Goal: Task Accomplishment & Management: Use online tool/utility

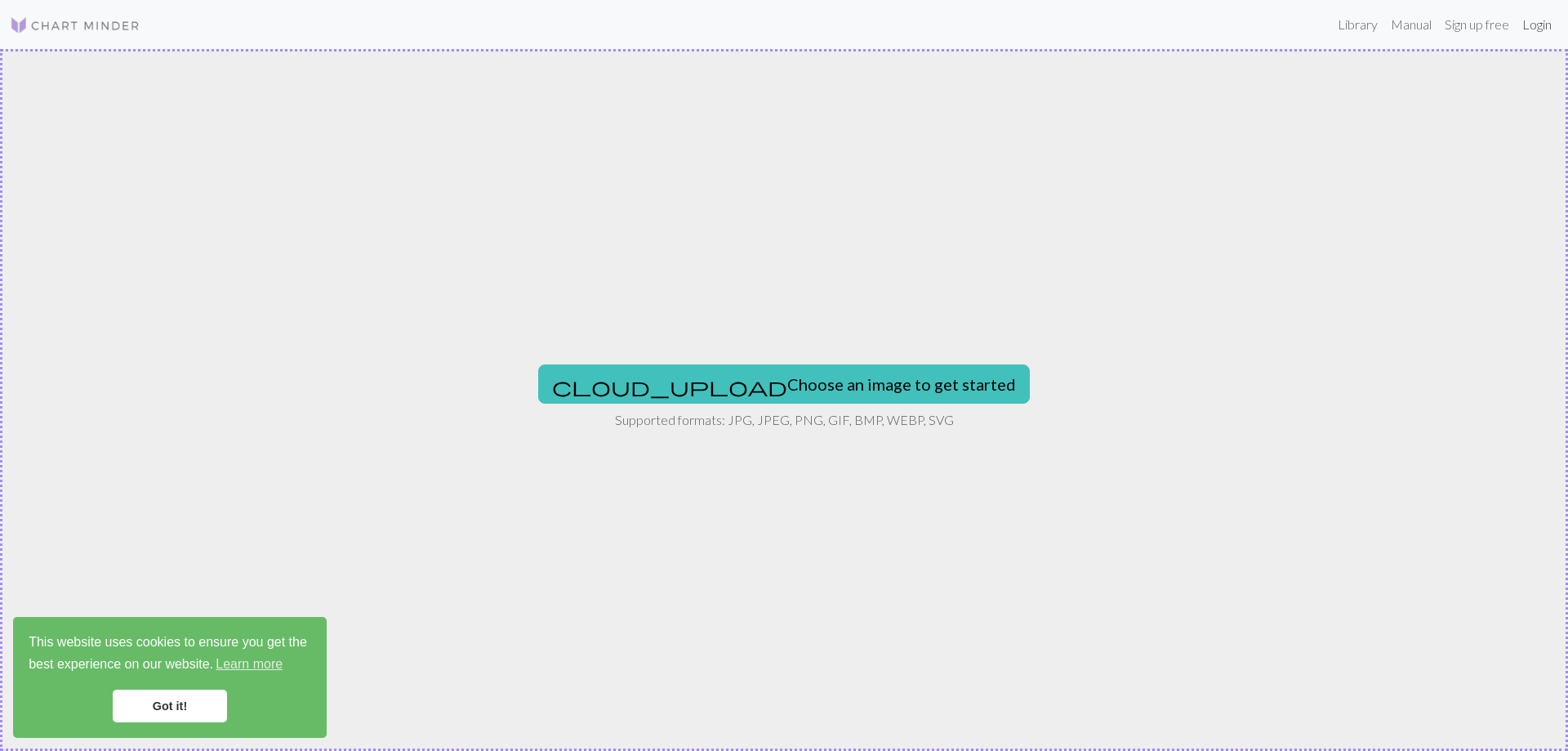
click at [1534, 29] on link "Login" at bounding box center [1537, 25] width 43 height 33
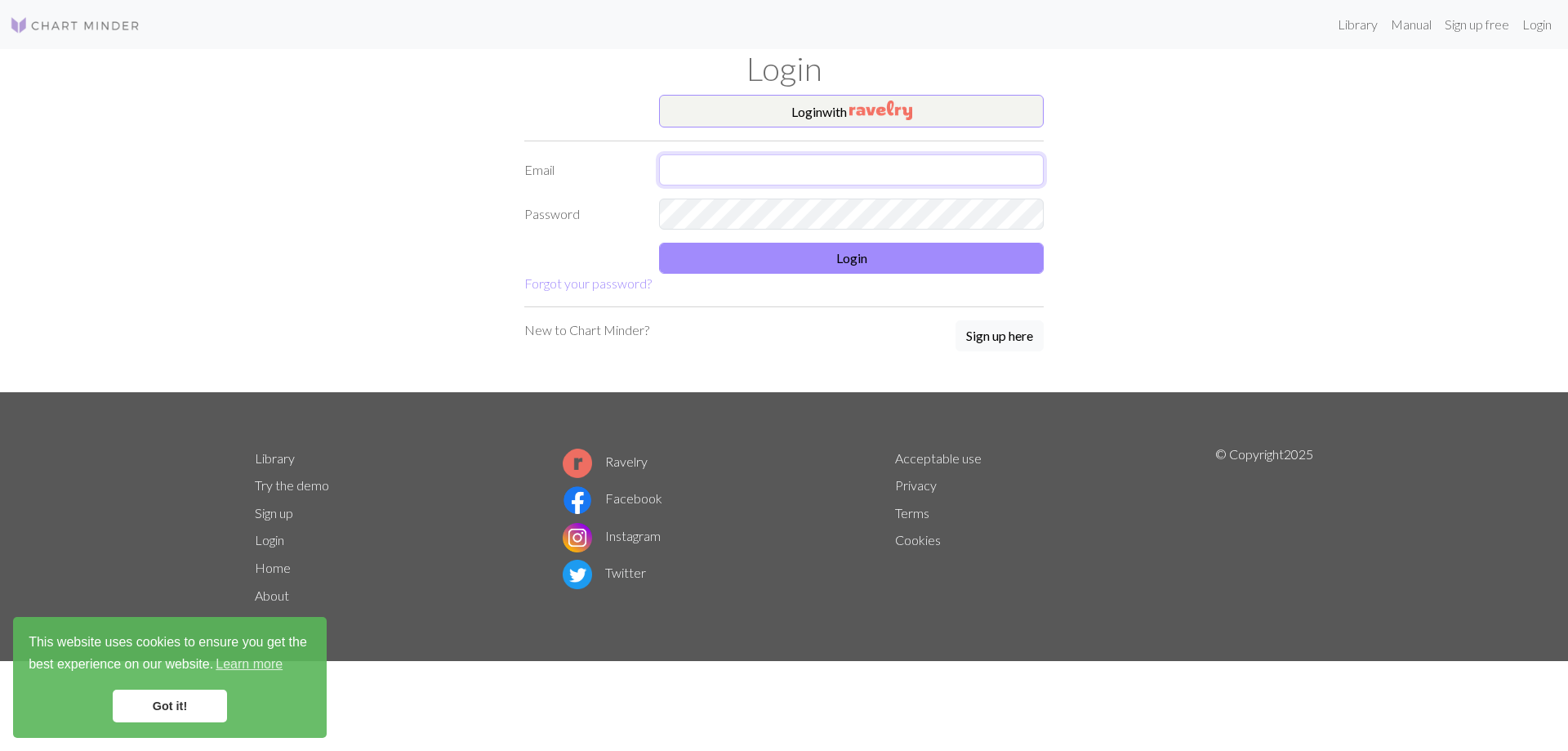
type input "[EMAIL_ADDRESS][DOMAIN_NAME]"
click at [794, 263] on button "Login" at bounding box center [851, 259] width 384 height 31
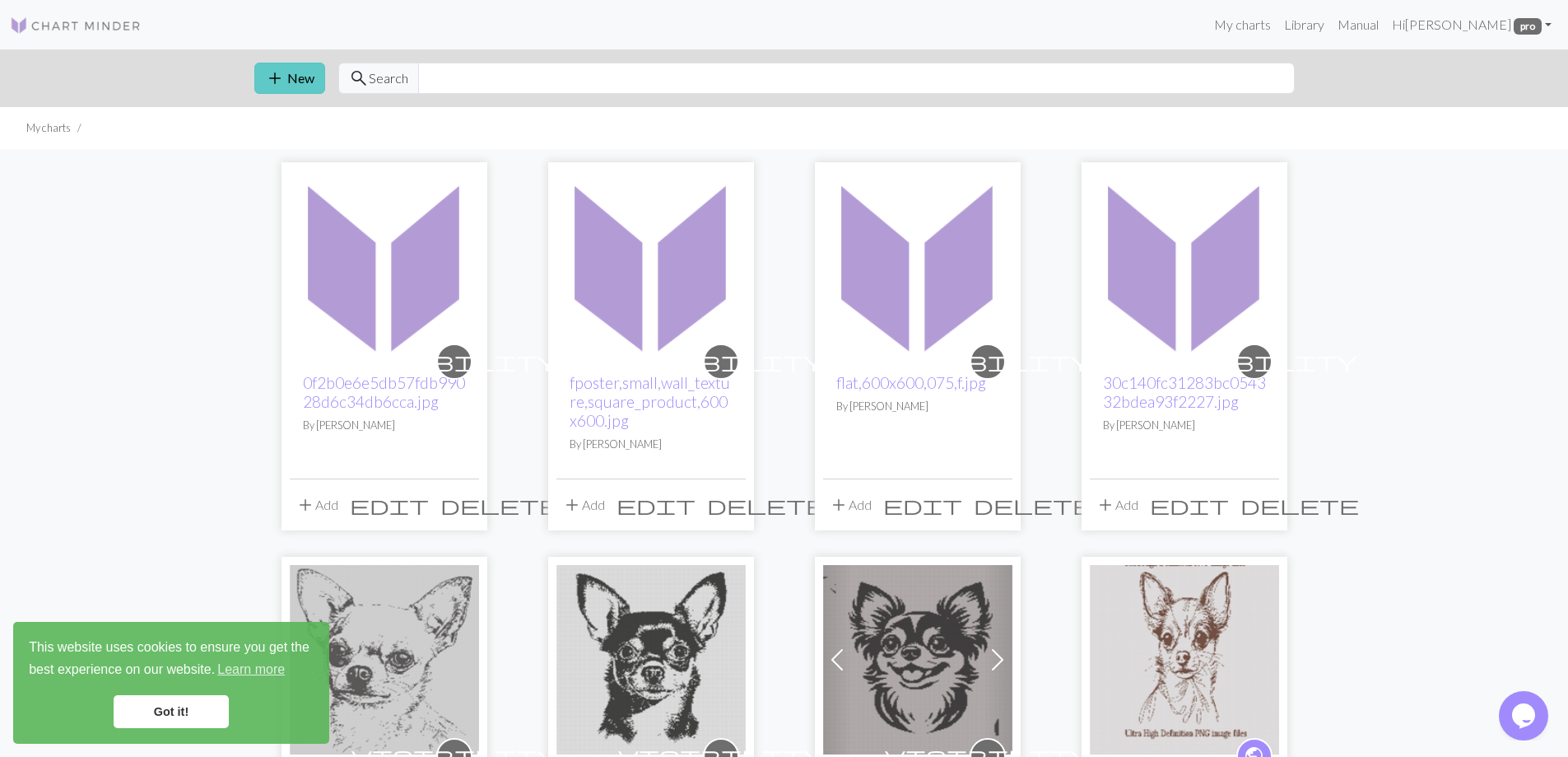
click at [288, 68] on button "add New" at bounding box center [290, 78] width 71 height 31
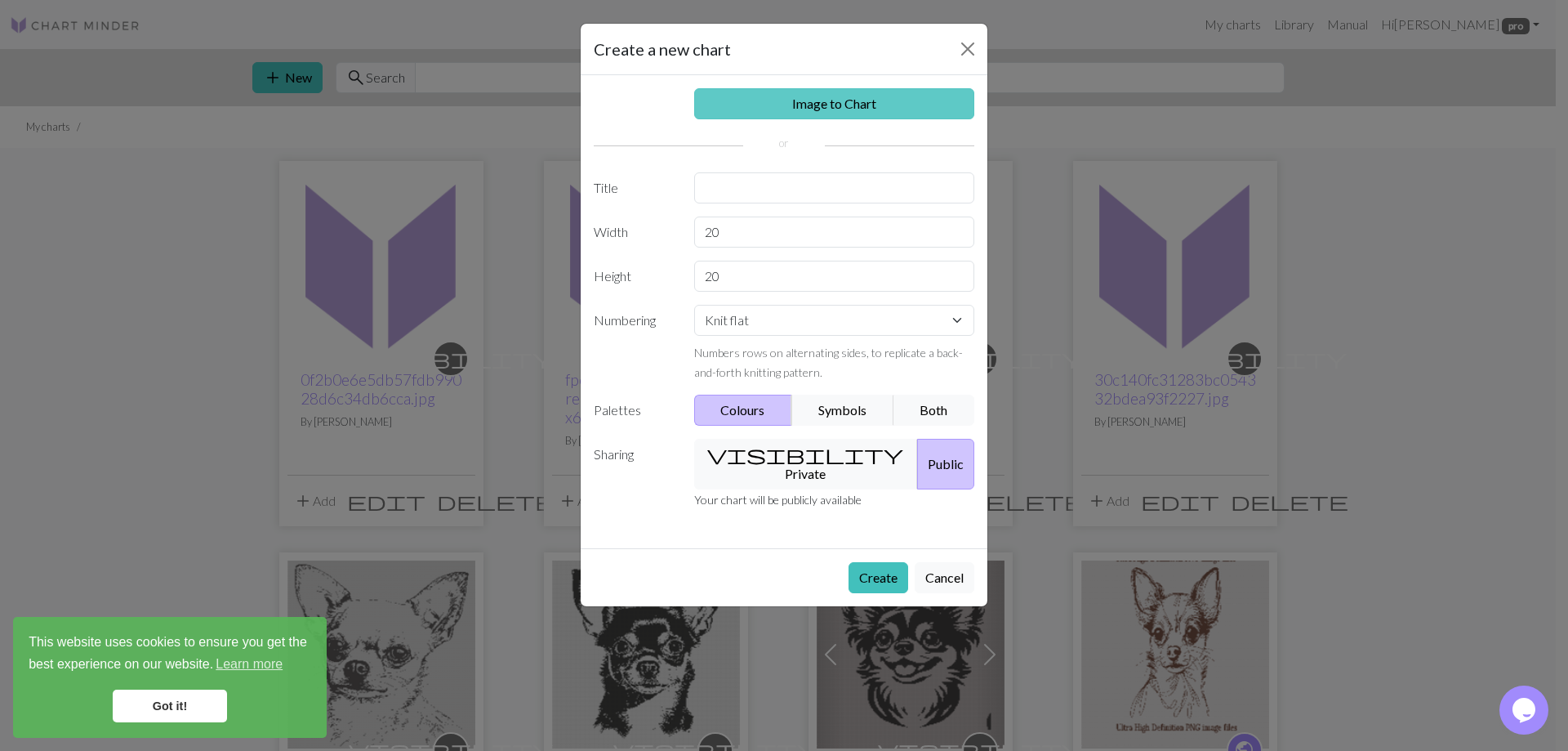
click at [717, 102] on link "Image to Chart" at bounding box center [834, 104] width 281 height 31
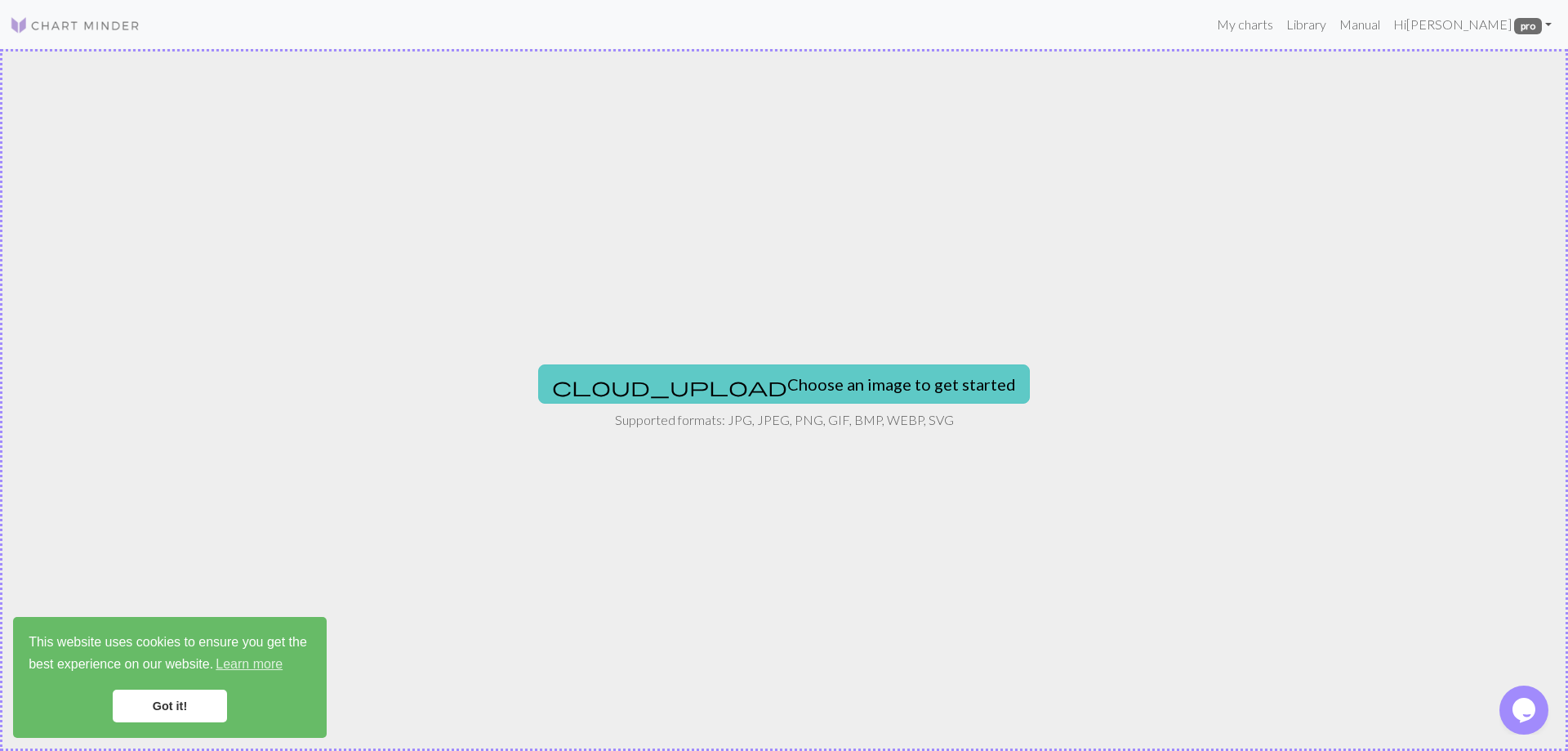
click at [728, 374] on button "cloud_upload Choose an image to get started" at bounding box center [784, 384] width 492 height 39
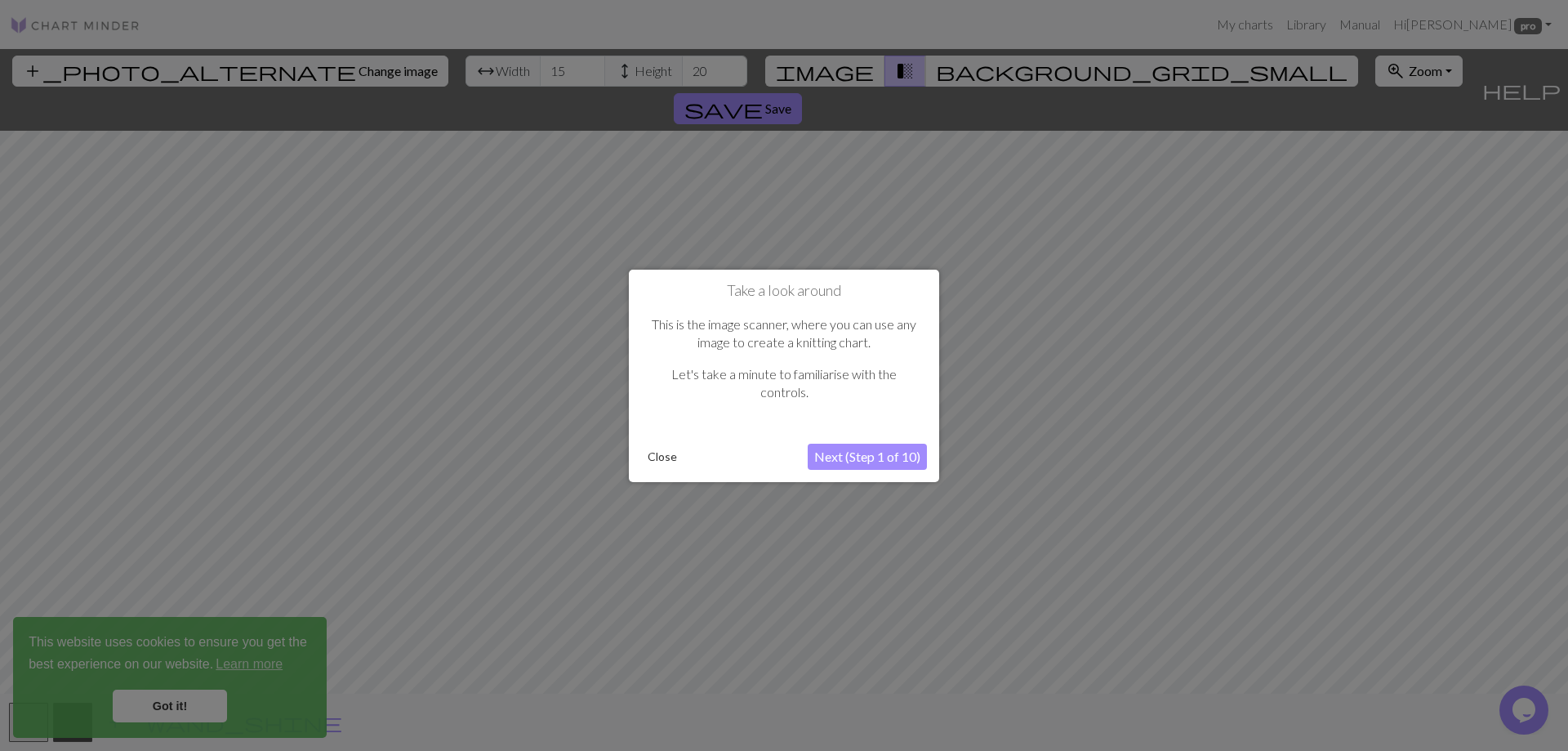
click at [656, 454] on button "Close" at bounding box center [663, 456] width 43 height 25
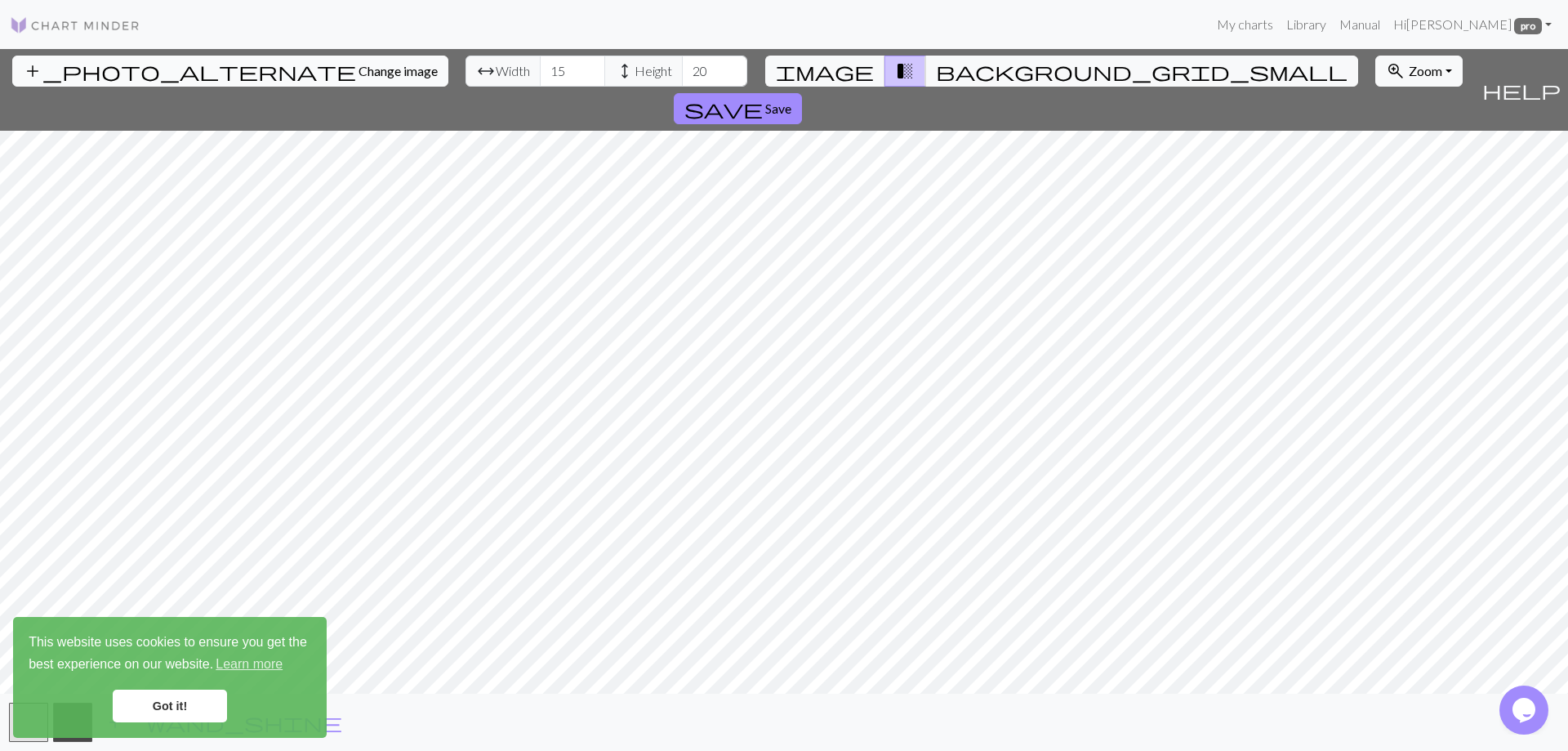
click at [358, 70] on span "Change image" at bounding box center [398, 70] width 79 height 16
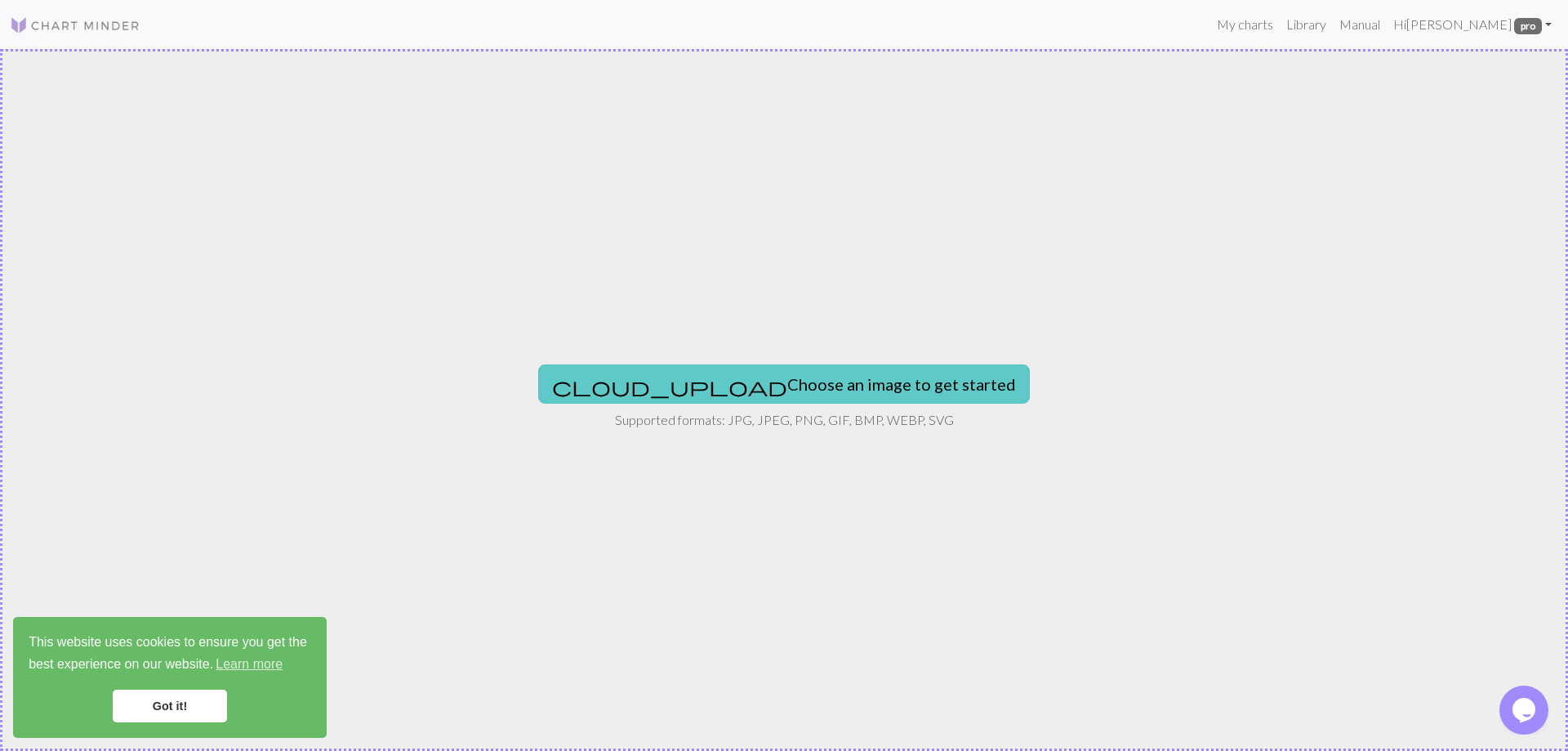
click at [764, 376] on button "cloud_upload Choose an image to get started" at bounding box center [784, 384] width 492 height 39
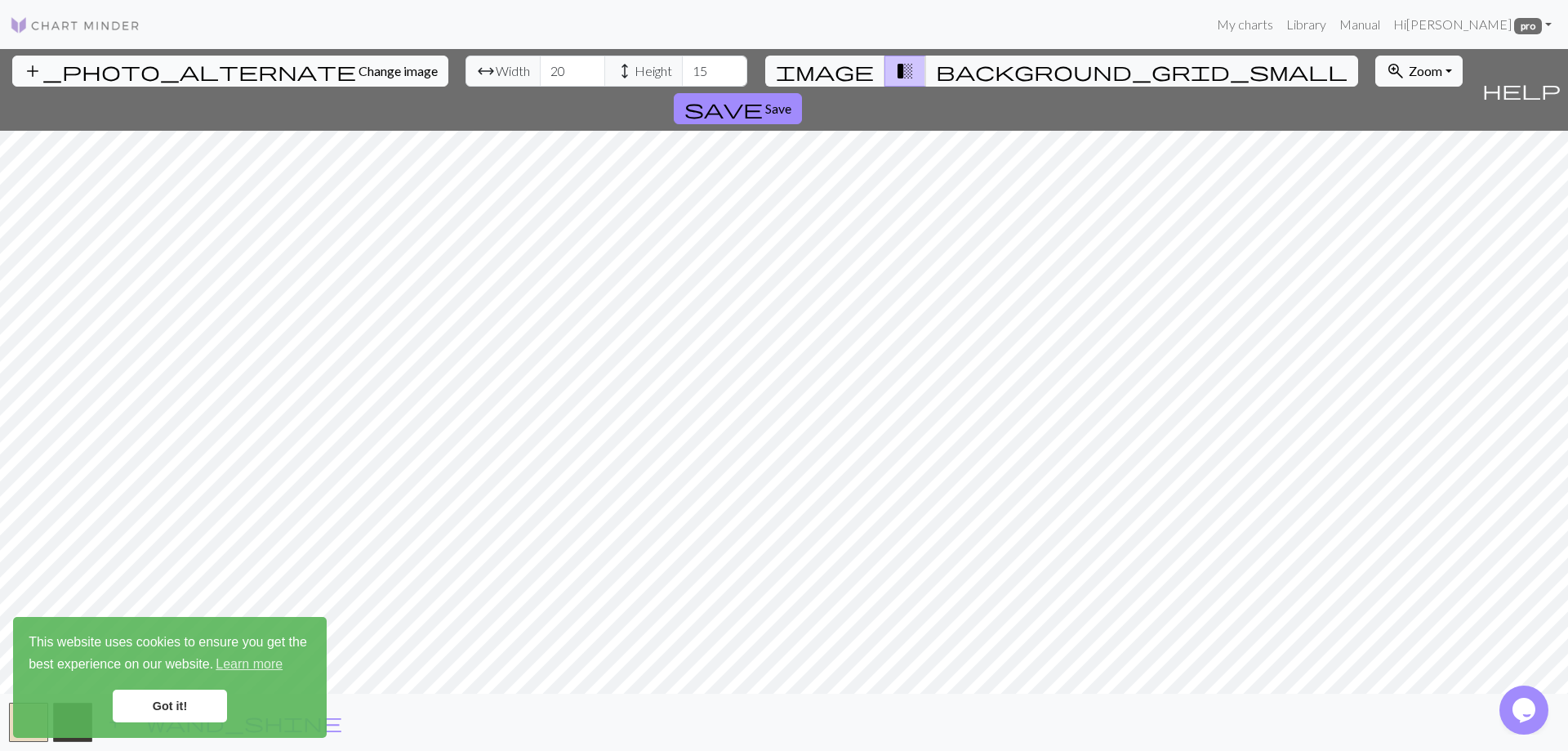
click at [358, 76] on span "Change image" at bounding box center [398, 70] width 79 height 16
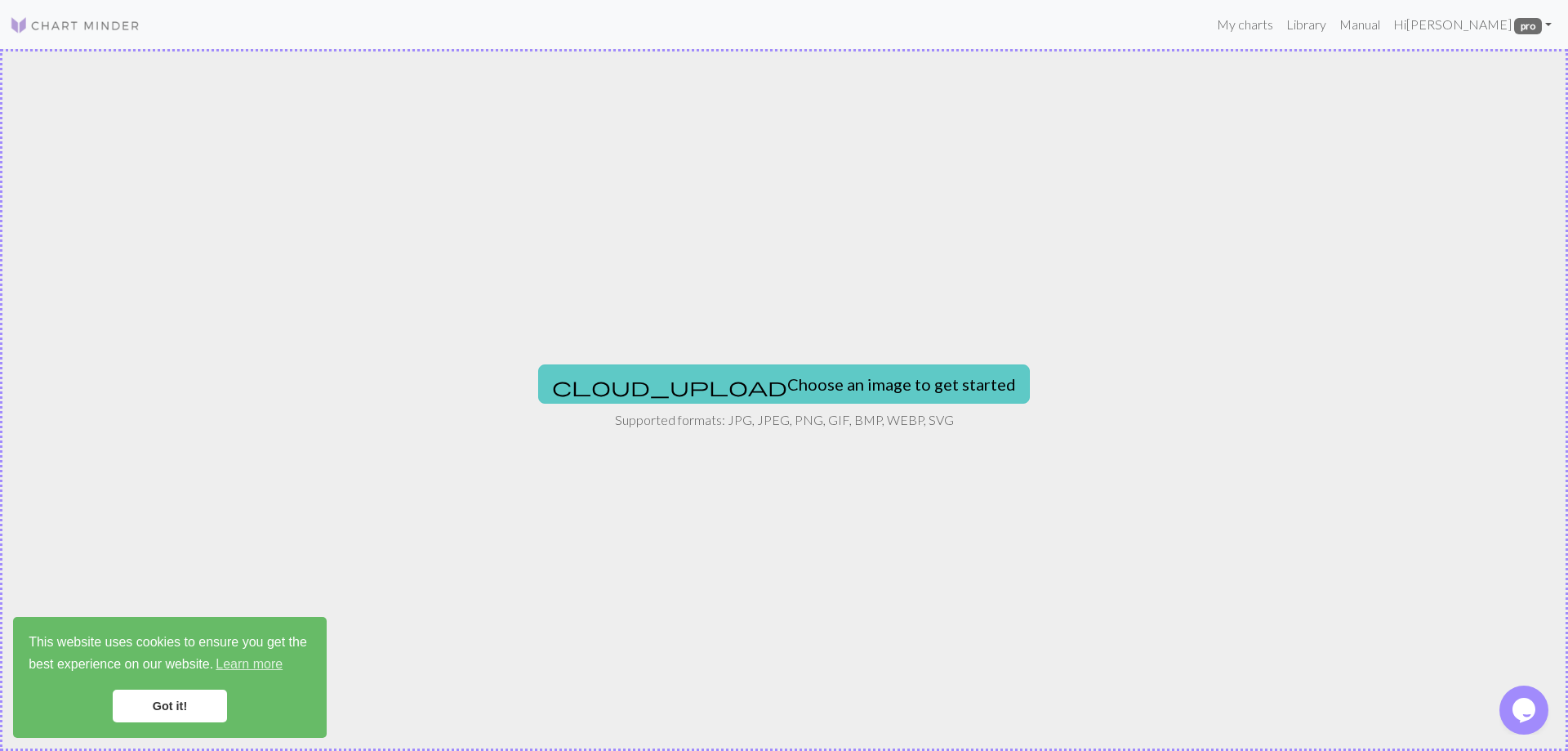
click at [679, 383] on span "cloud_upload" at bounding box center [670, 386] width 236 height 23
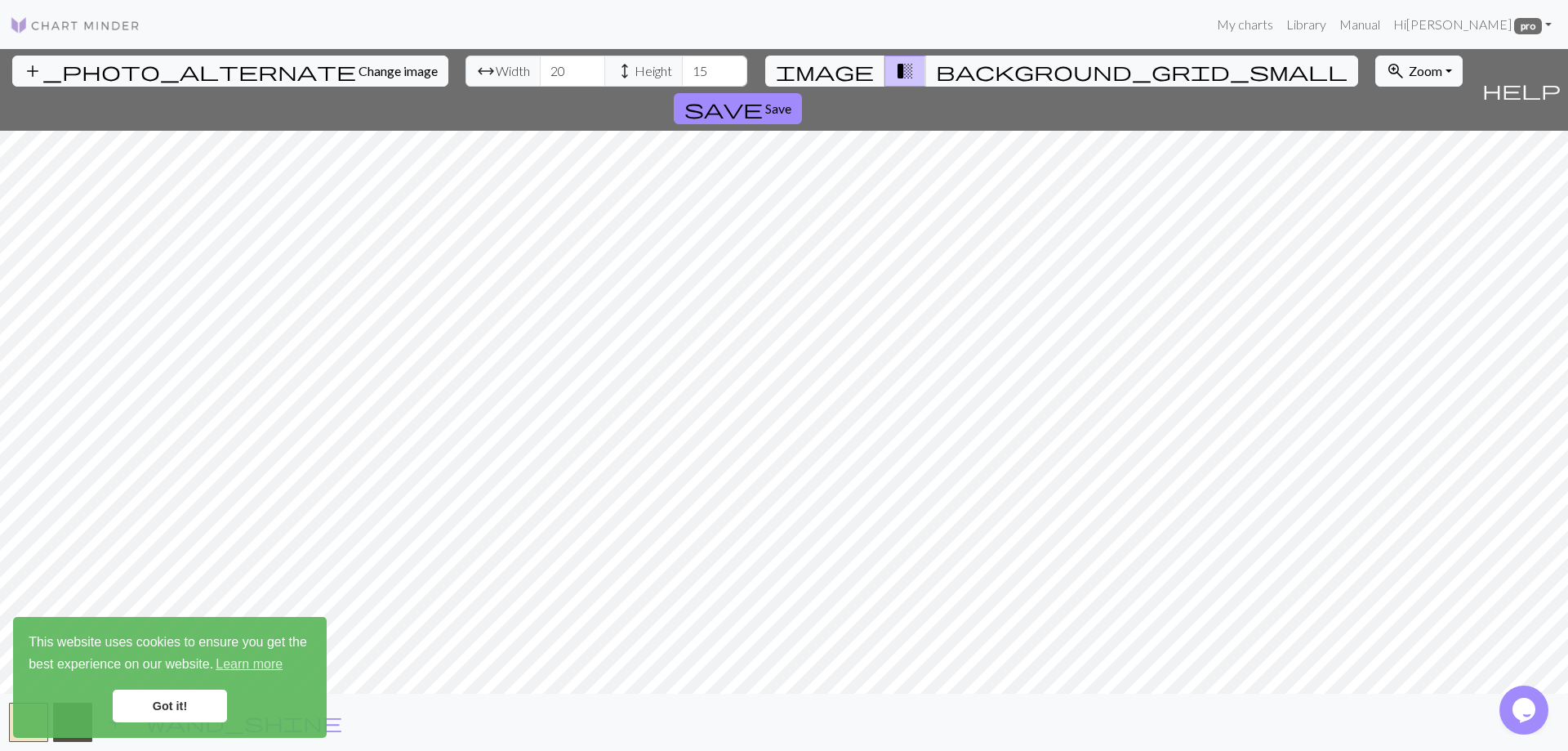
click at [200, 708] on link "Got it!" at bounding box center [170, 706] width 115 height 33
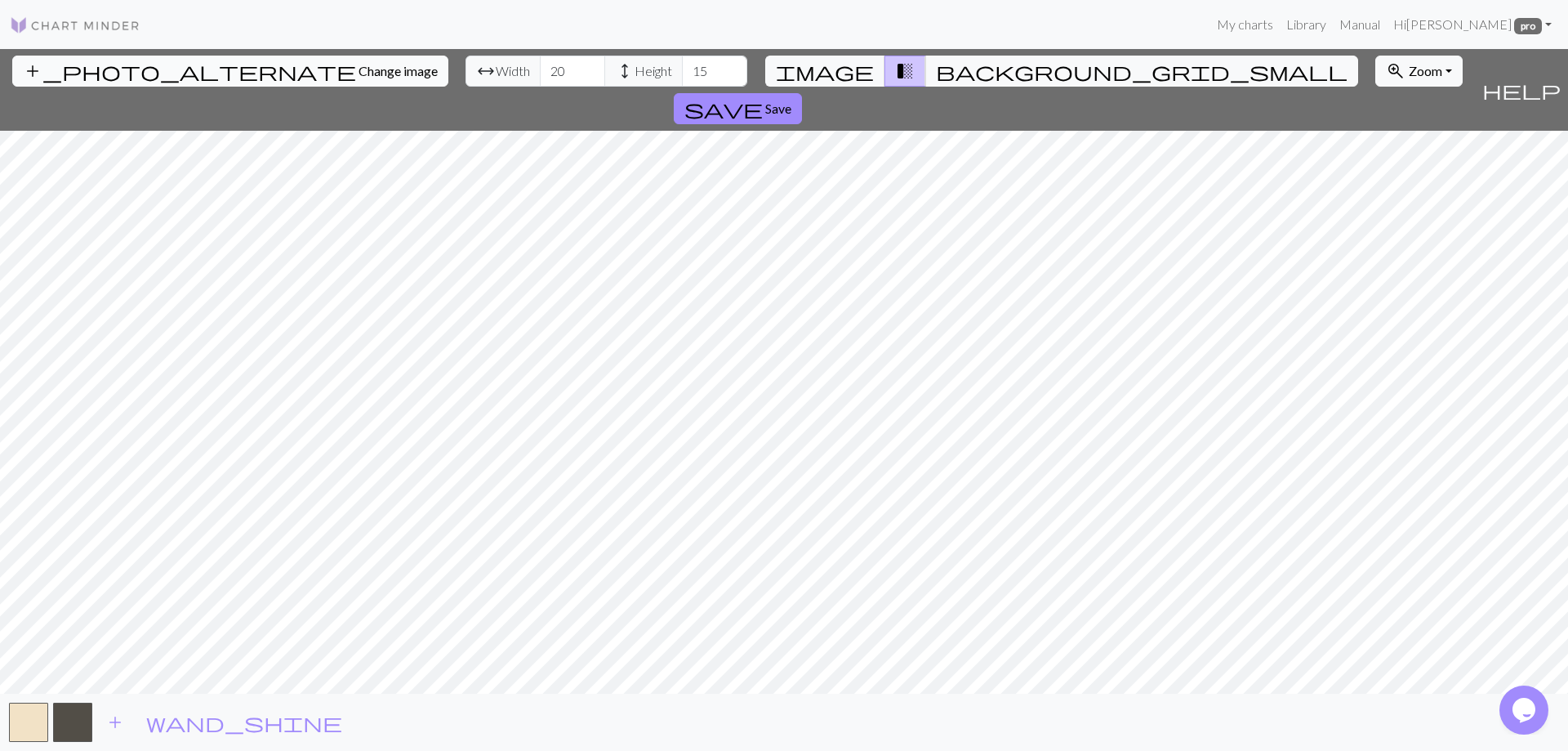
click at [358, 78] on span "Change image" at bounding box center [398, 70] width 79 height 16
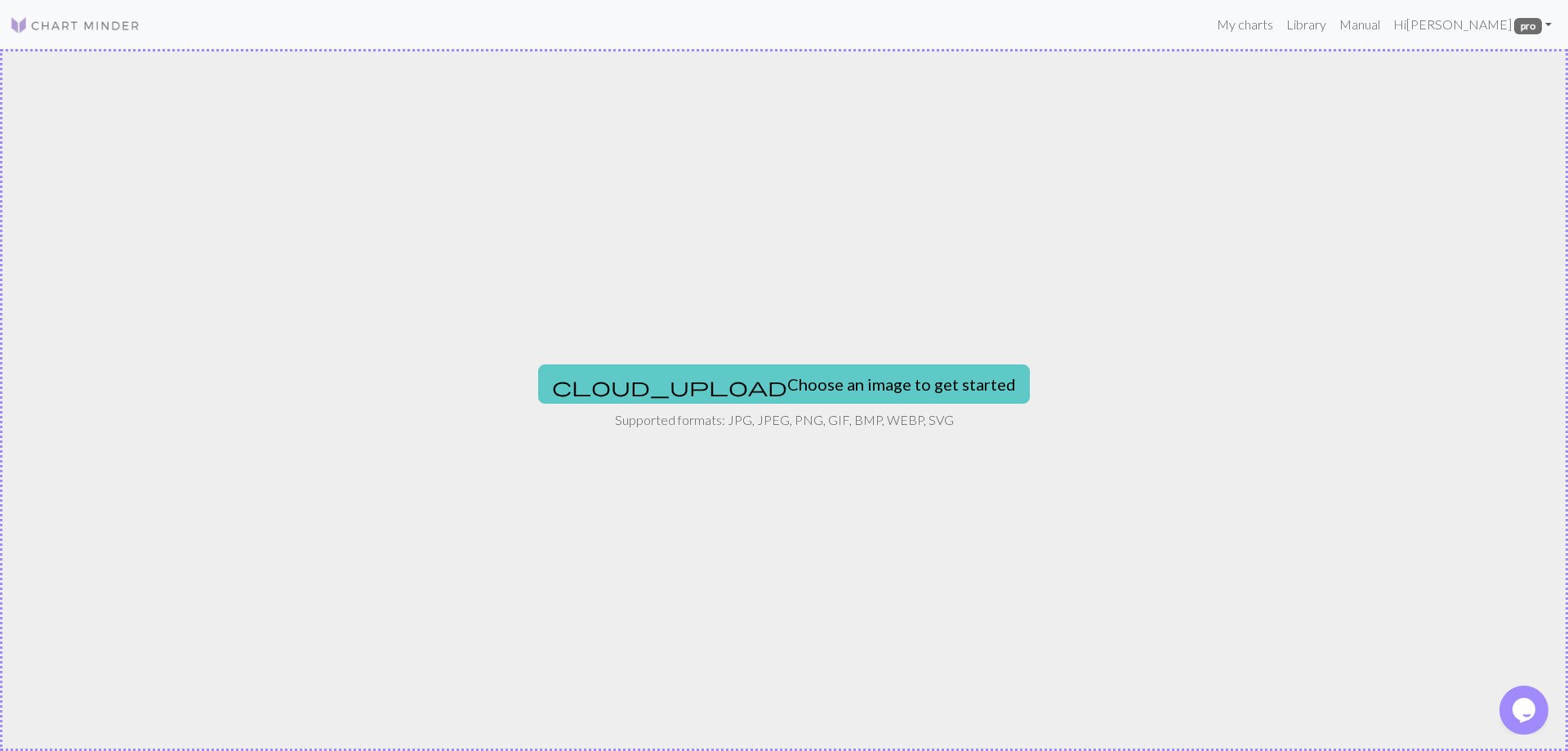
click at [708, 381] on button "cloud_upload Choose an image to get started" at bounding box center [784, 384] width 492 height 39
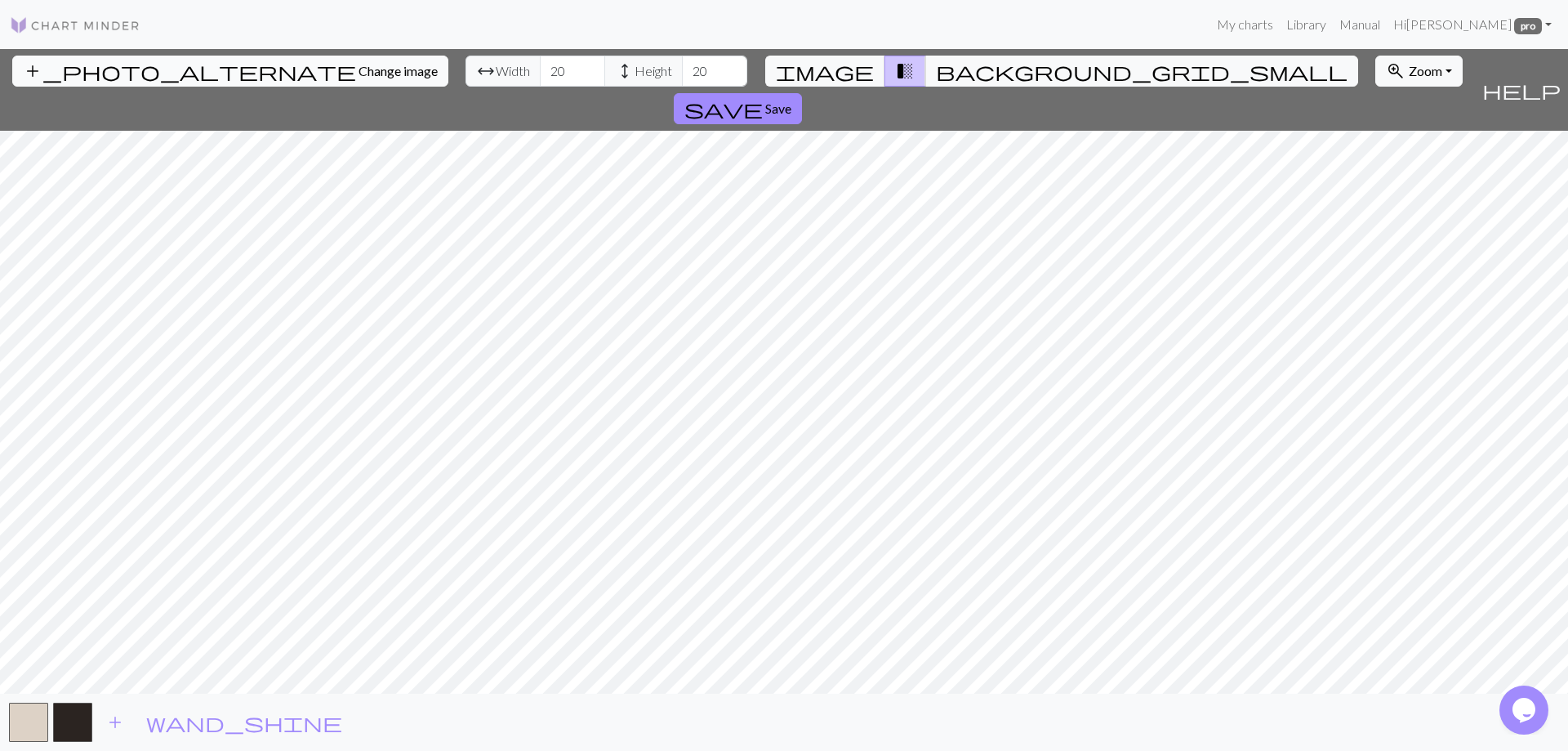
click at [358, 67] on span "Change image" at bounding box center [398, 70] width 79 height 16
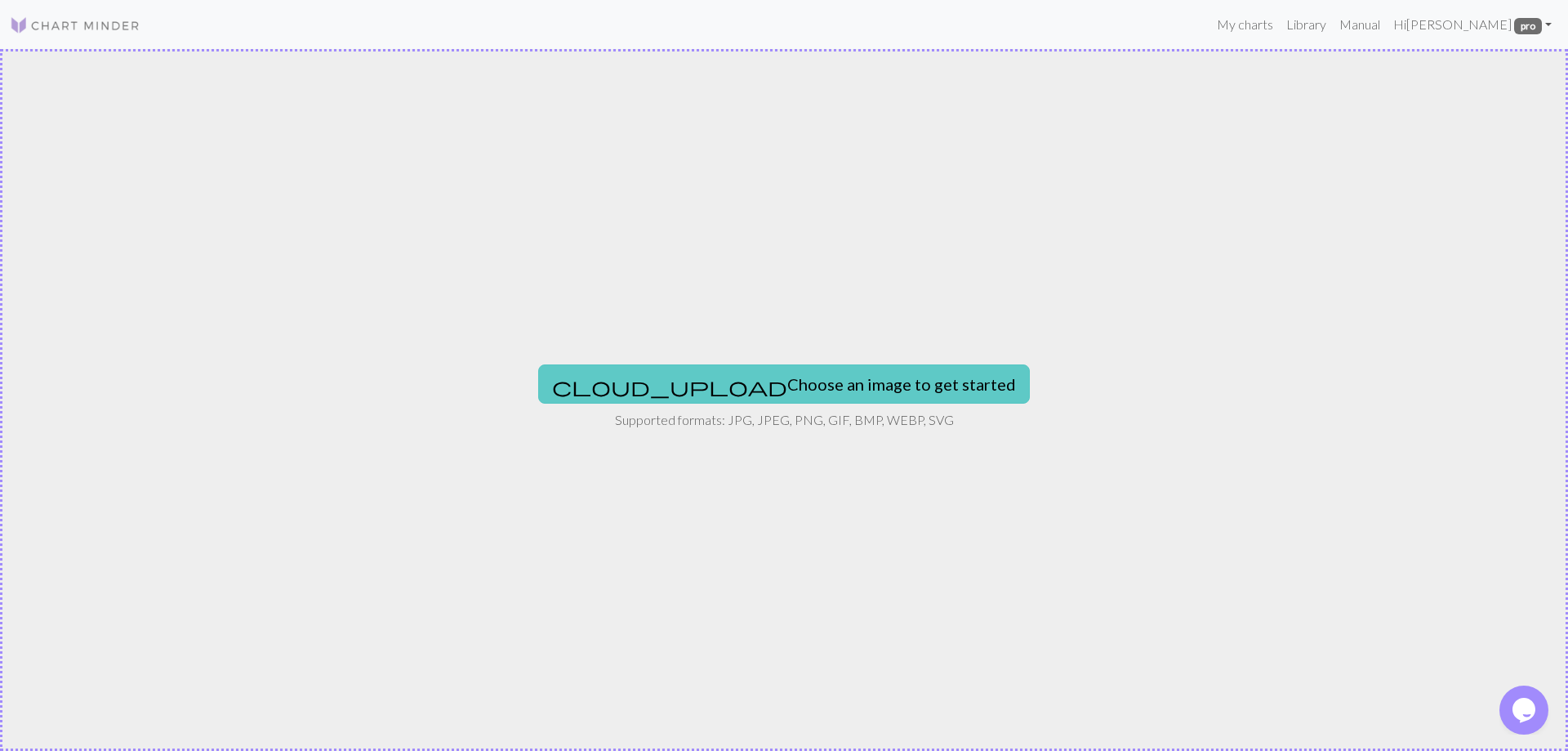
click at [827, 389] on button "cloud_upload Choose an image to get started" at bounding box center [784, 384] width 492 height 39
click at [761, 378] on button "cloud_upload Choose an image to get started" at bounding box center [784, 384] width 492 height 39
click at [717, 393] on button "cloud_upload Choose an image to get started" at bounding box center [784, 384] width 492 height 39
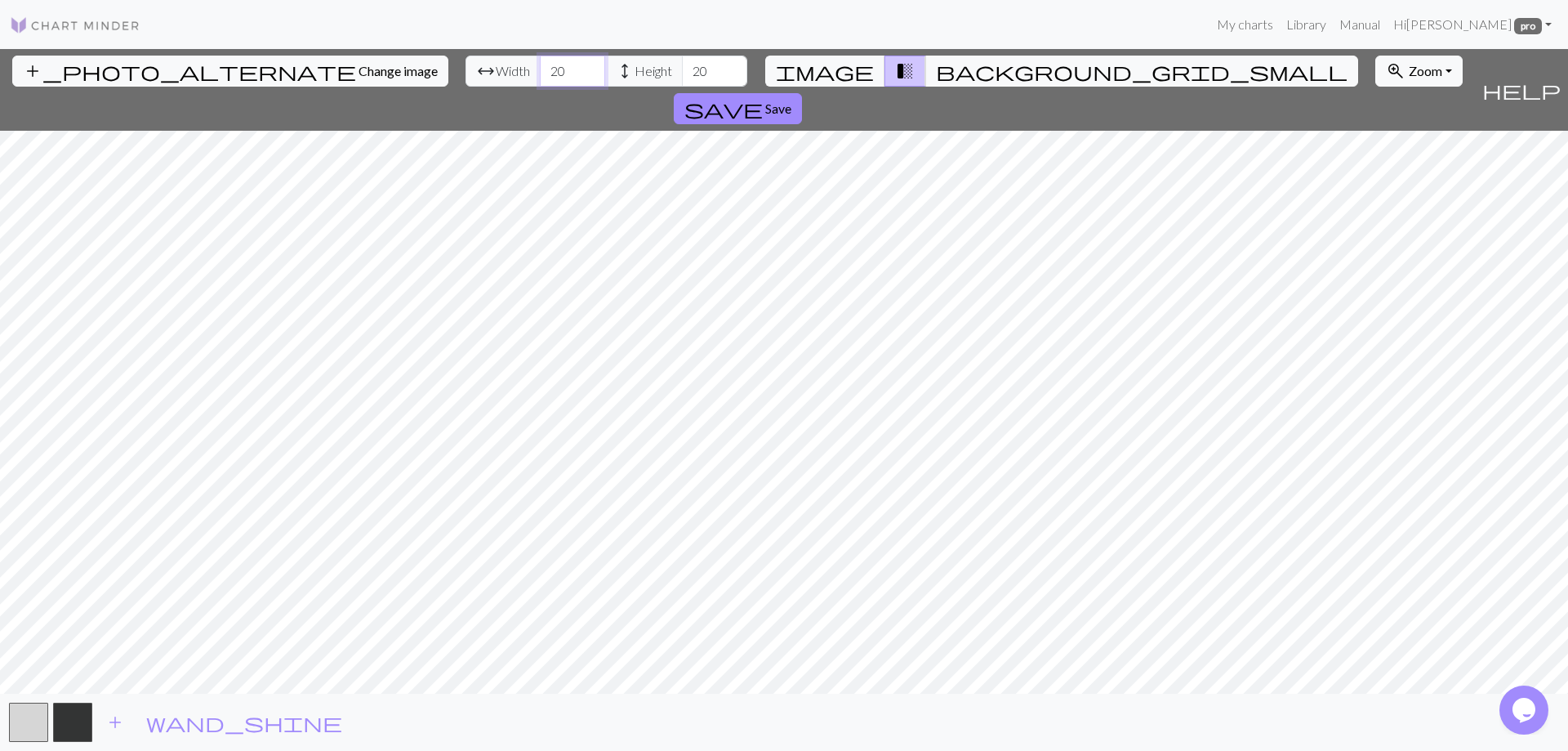
drag, startPoint x: 478, startPoint y: 71, endPoint x: 465, endPoint y: 73, distance: 13.2
click at [540, 73] on input "20" at bounding box center [573, 71] width 65 height 31
type input "300"
drag, startPoint x: 624, startPoint y: 70, endPoint x: 604, endPoint y: 72, distance: 20.1
click at [682, 72] on input "20" at bounding box center [715, 71] width 65 height 31
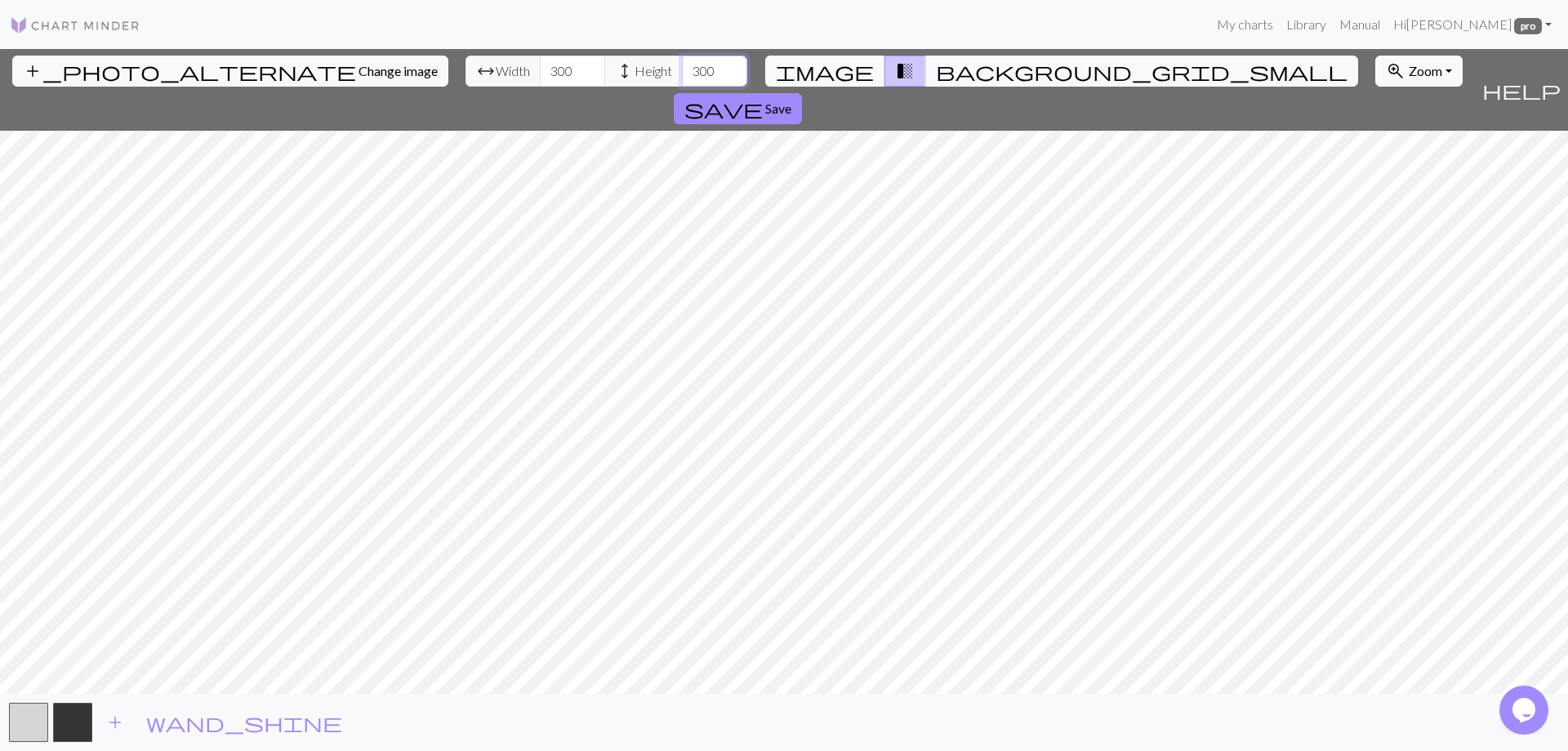
type input "300"
click at [1375, 75] on button "zoom_in Zoom Zoom" at bounding box center [1418, 71] width 88 height 31
click at [1376, 106] on button "Fit all" at bounding box center [1440, 107] width 129 height 26
click at [791, 101] on span "Save" at bounding box center [778, 108] width 26 height 16
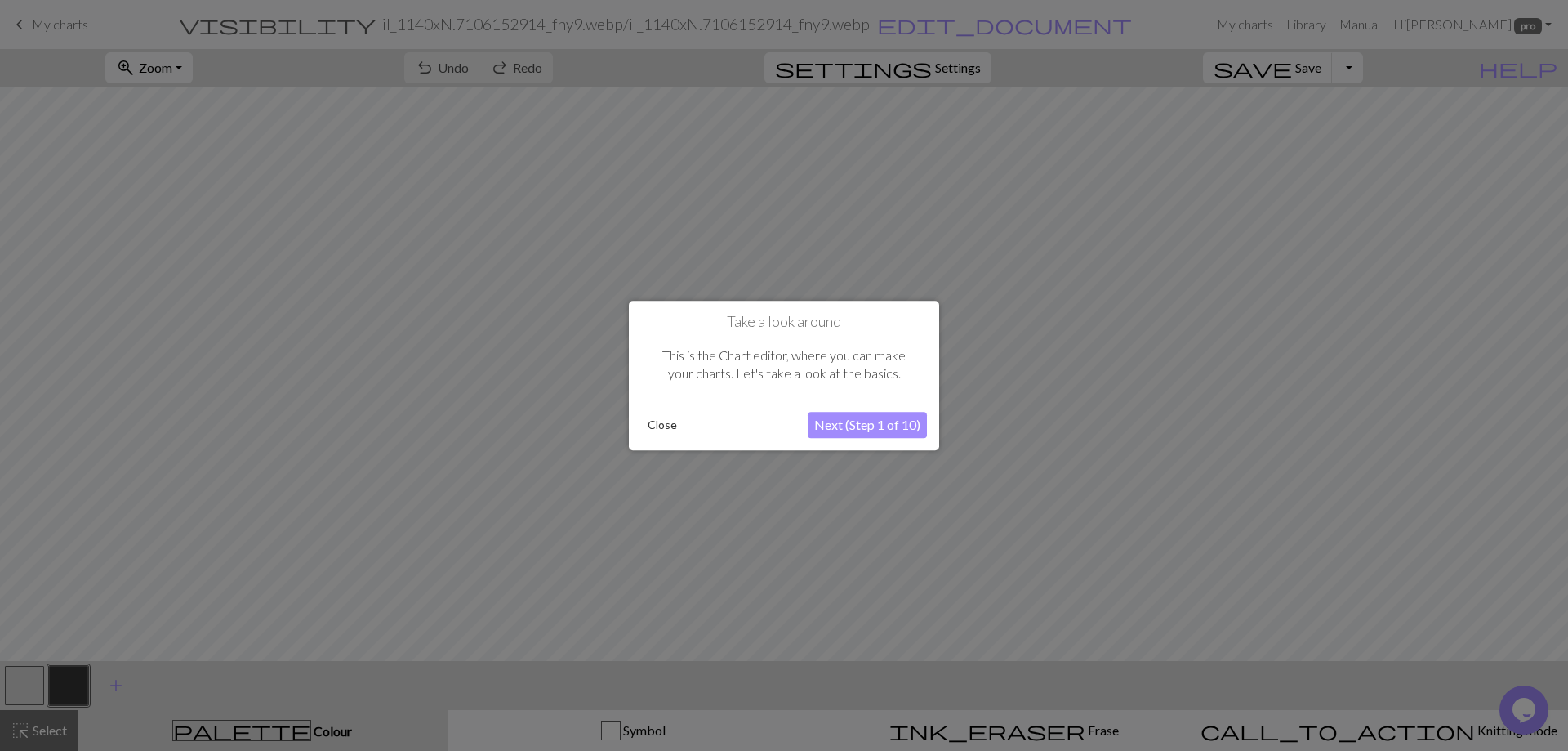
click at [665, 424] on button "Close" at bounding box center [663, 425] width 43 height 25
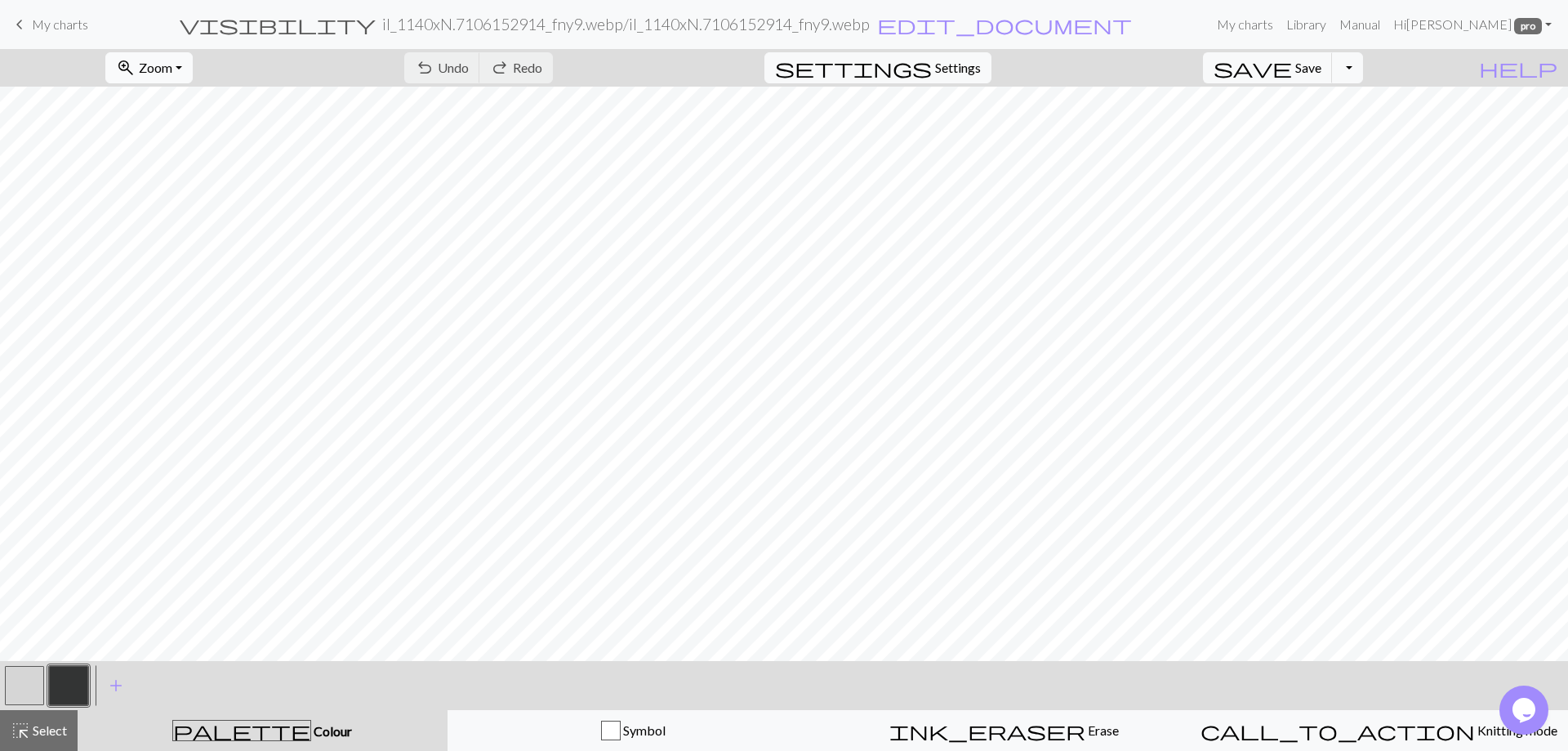
click at [173, 72] on span "Zoom" at bounding box center [155, 67] width 34 height 16
click at [179, 105] on button "Fit all" at bounding box center [171, 104] width 129 height 26
click at [981, 64] on span "Settings" at bounding box center [958, 68] width 46 height 20
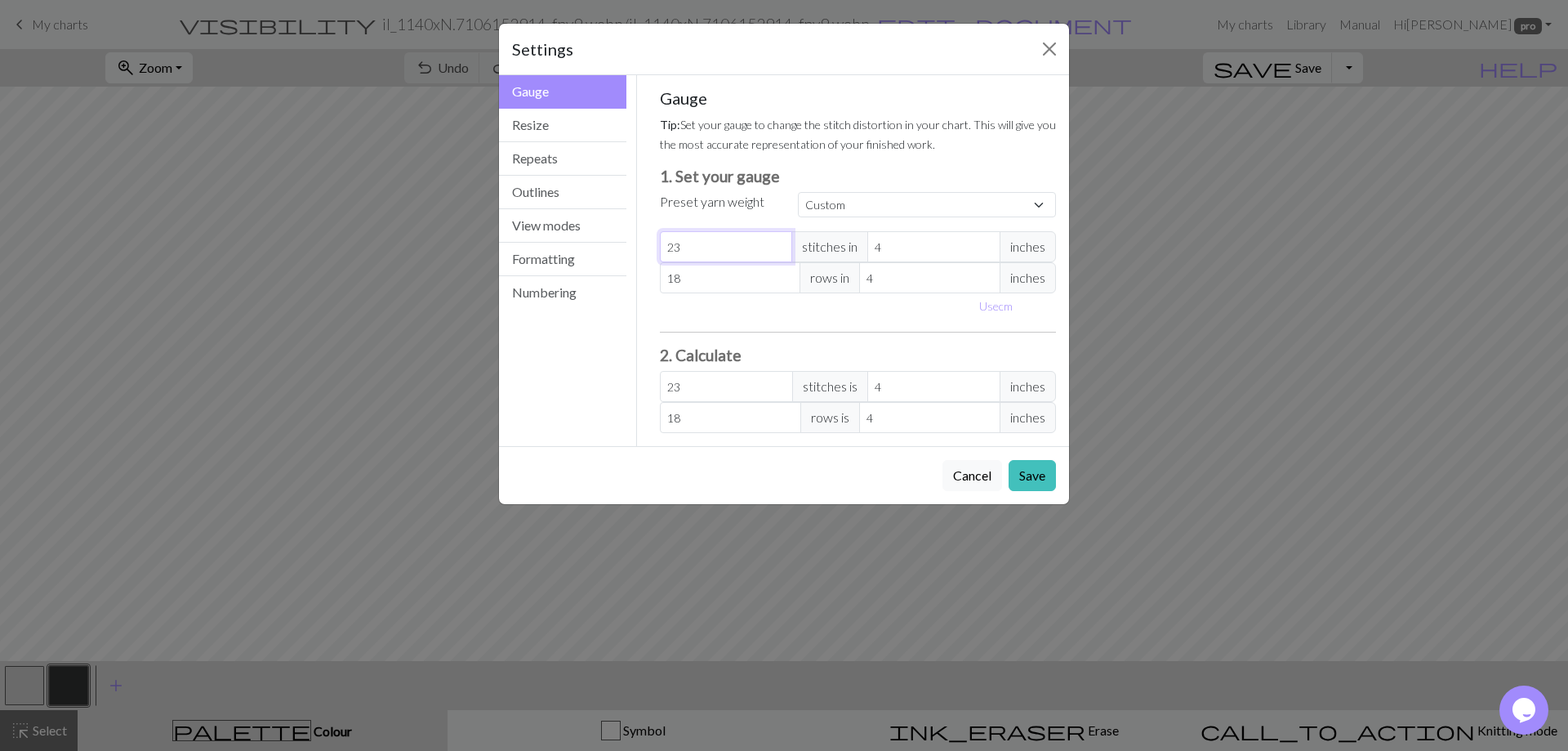
type input "22"
type input "21"
type input "20"
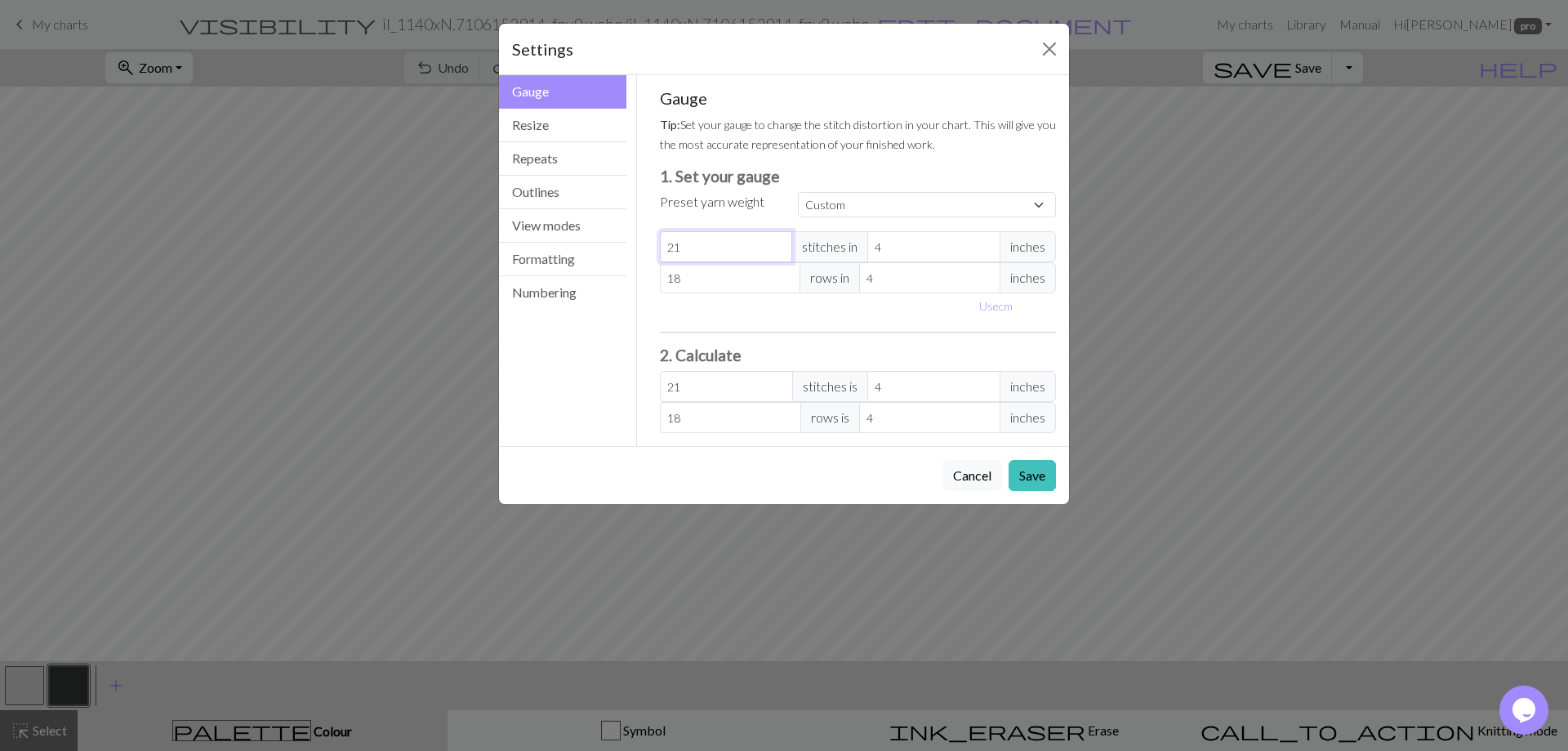
type input "20"
type input "19"
type input "18"
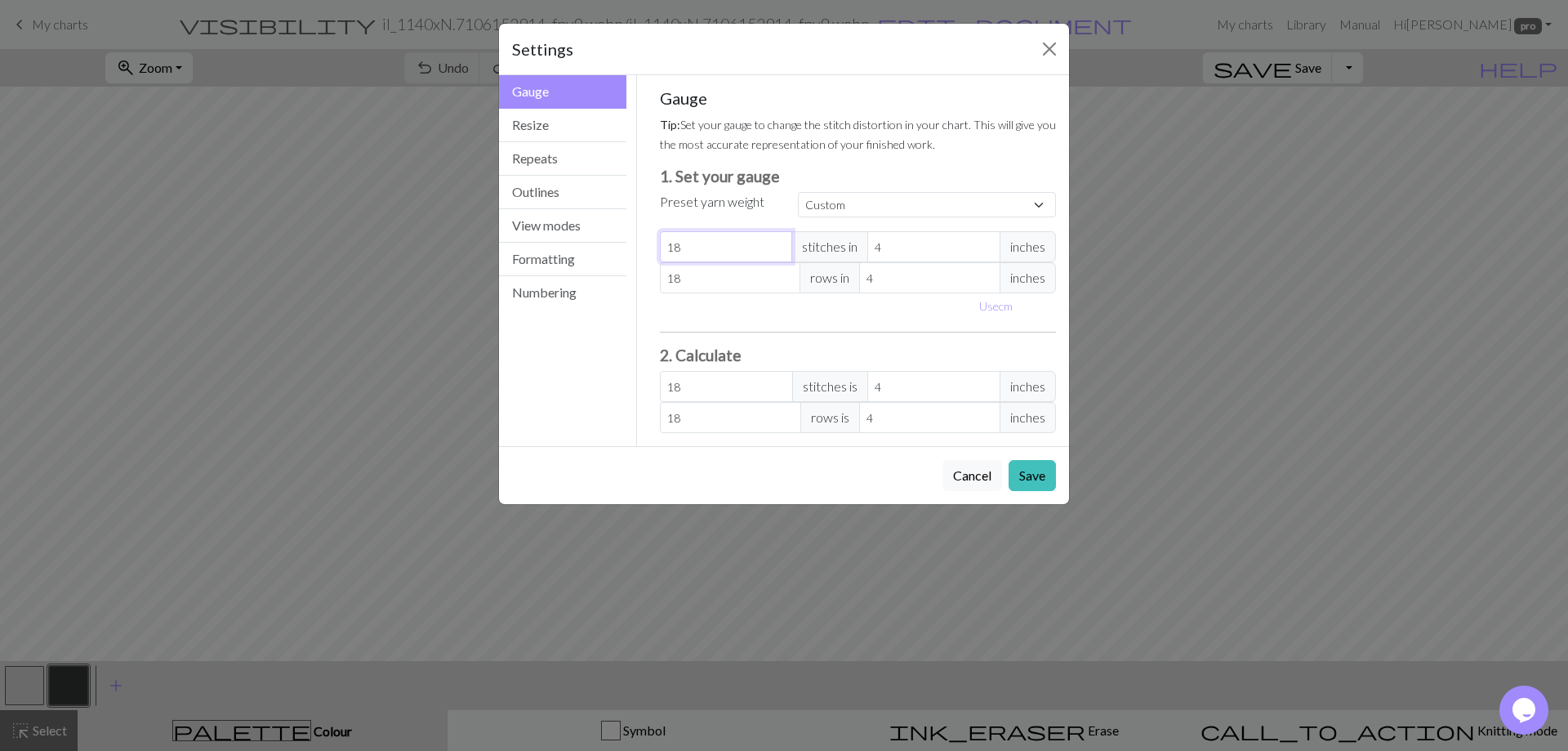
type input "17"
type input "16"
type input "15"
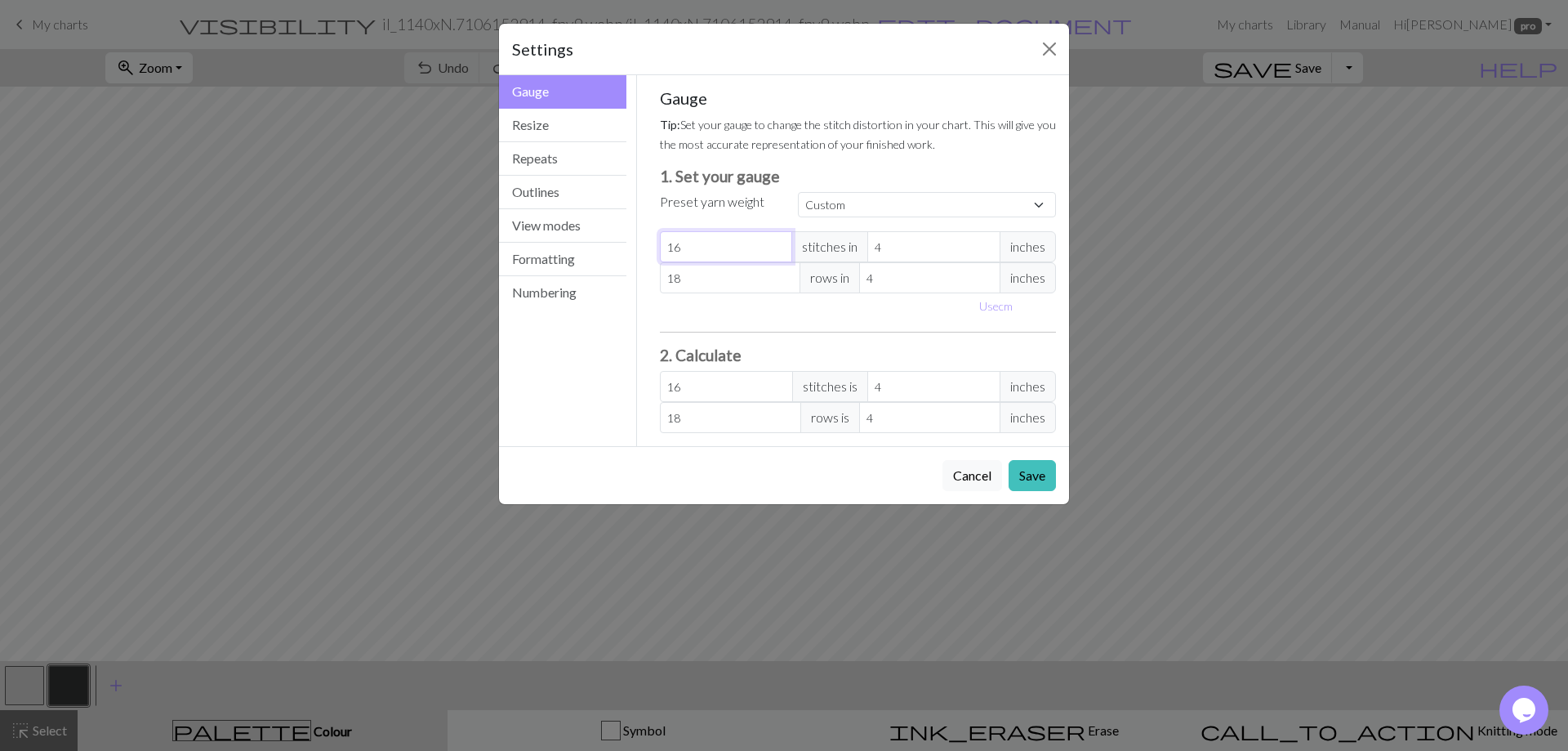
type input "15"
type input "14"
type input "13"
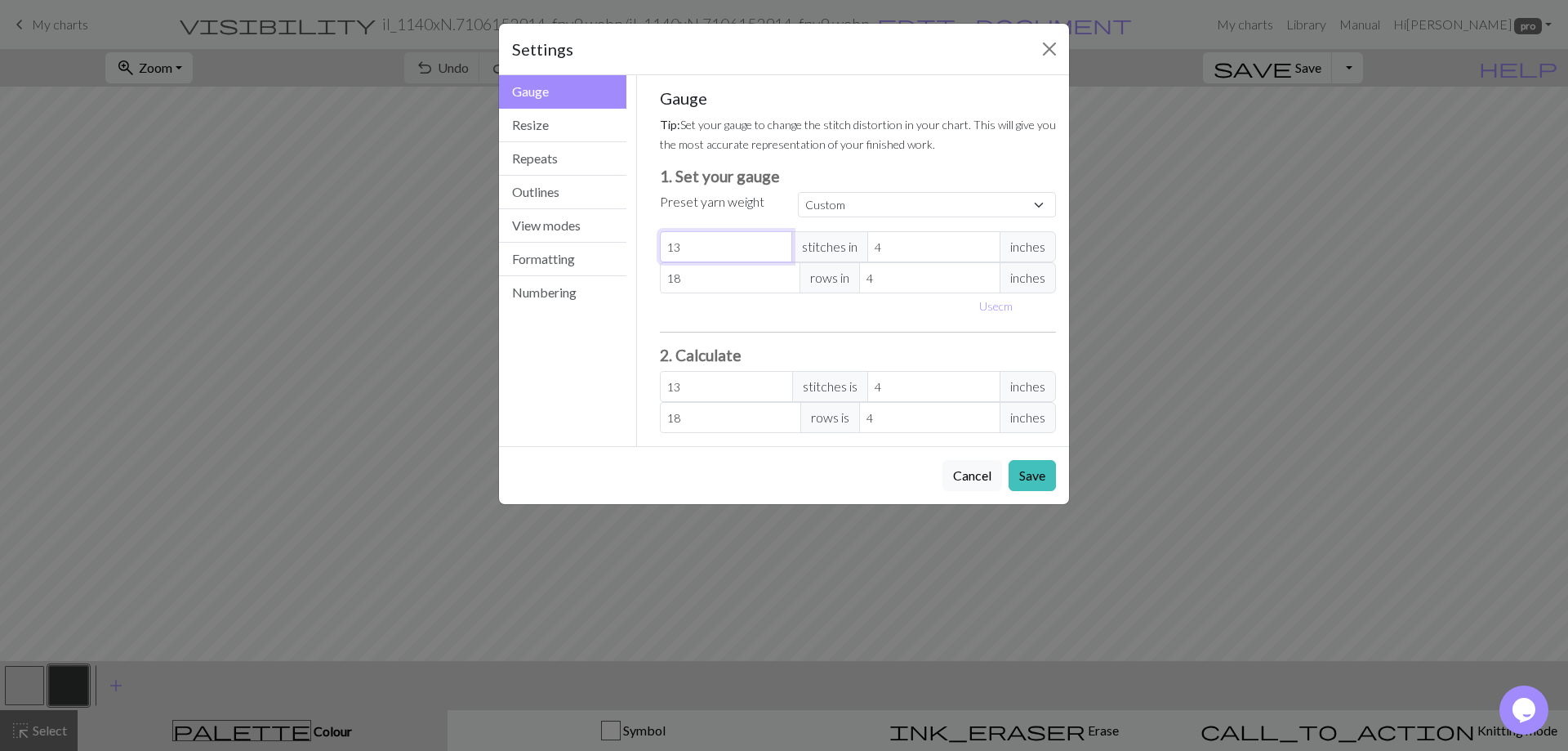
click at [780, 254] on input "13" at bounding box center [726, 247] width 133 height 31
type input "14"
click at [780, 244] on input "14" at bounding box center [726, 247] width 133 height 31
type input "15"
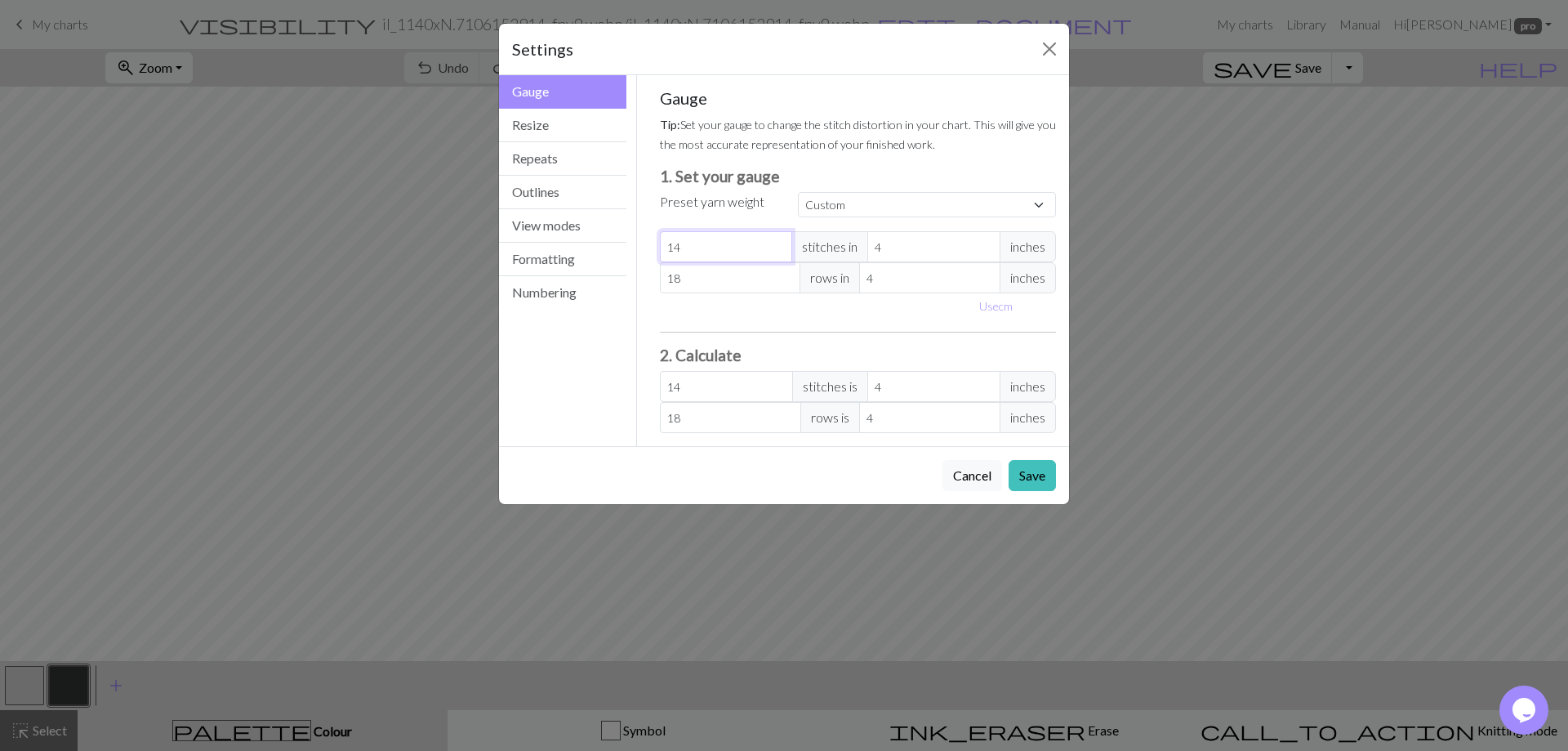
type input "15"
click at [780, 244] on input "15" at bounding box center [726, 247] width 133 height 31
type input "16"
click at [780, 244] on input "16" at bounding box center [726, 247] width 133 height 31
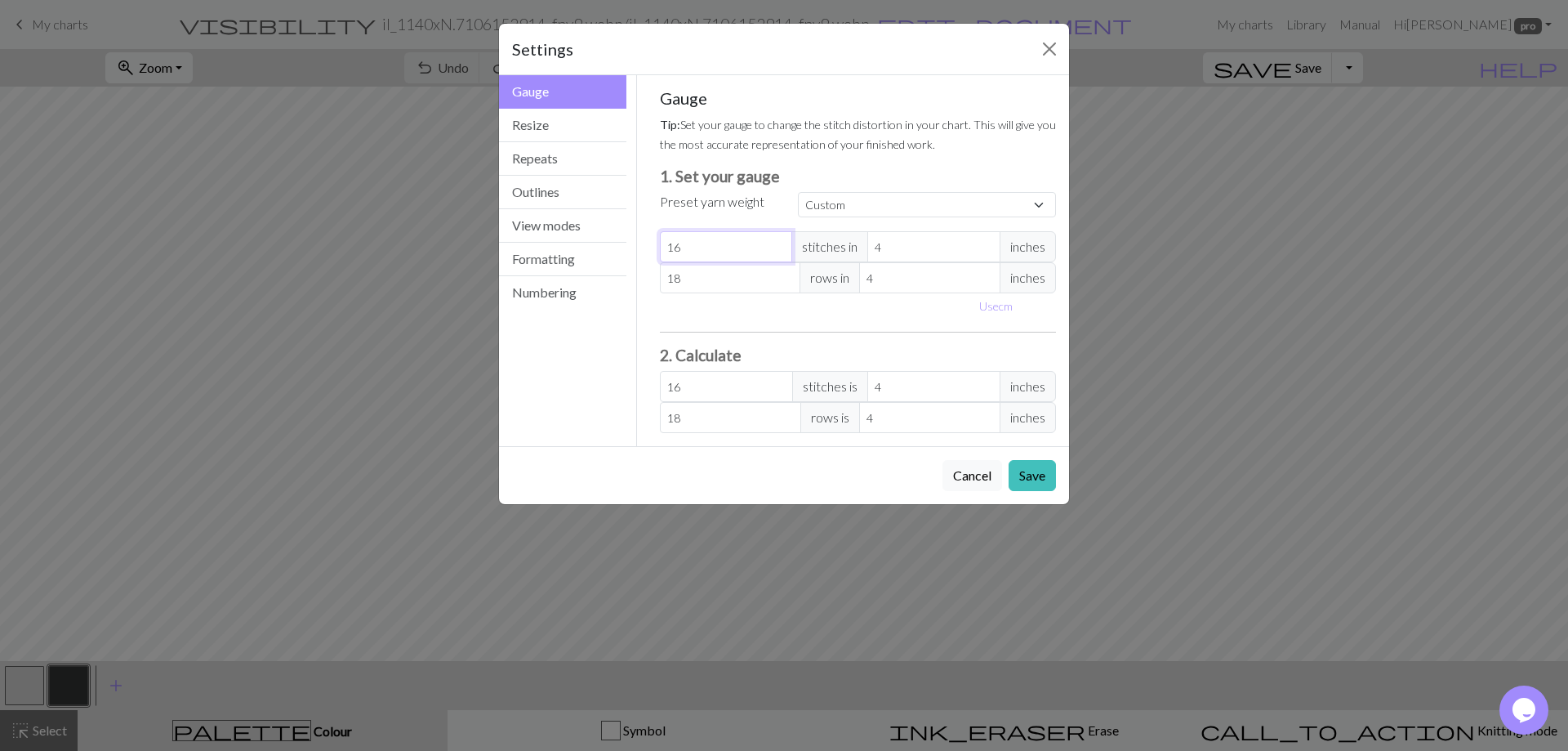
type input "17"
click at [780, 244] on input "17" at bounding box center [726, 247] width 133 height 31
type input "18"
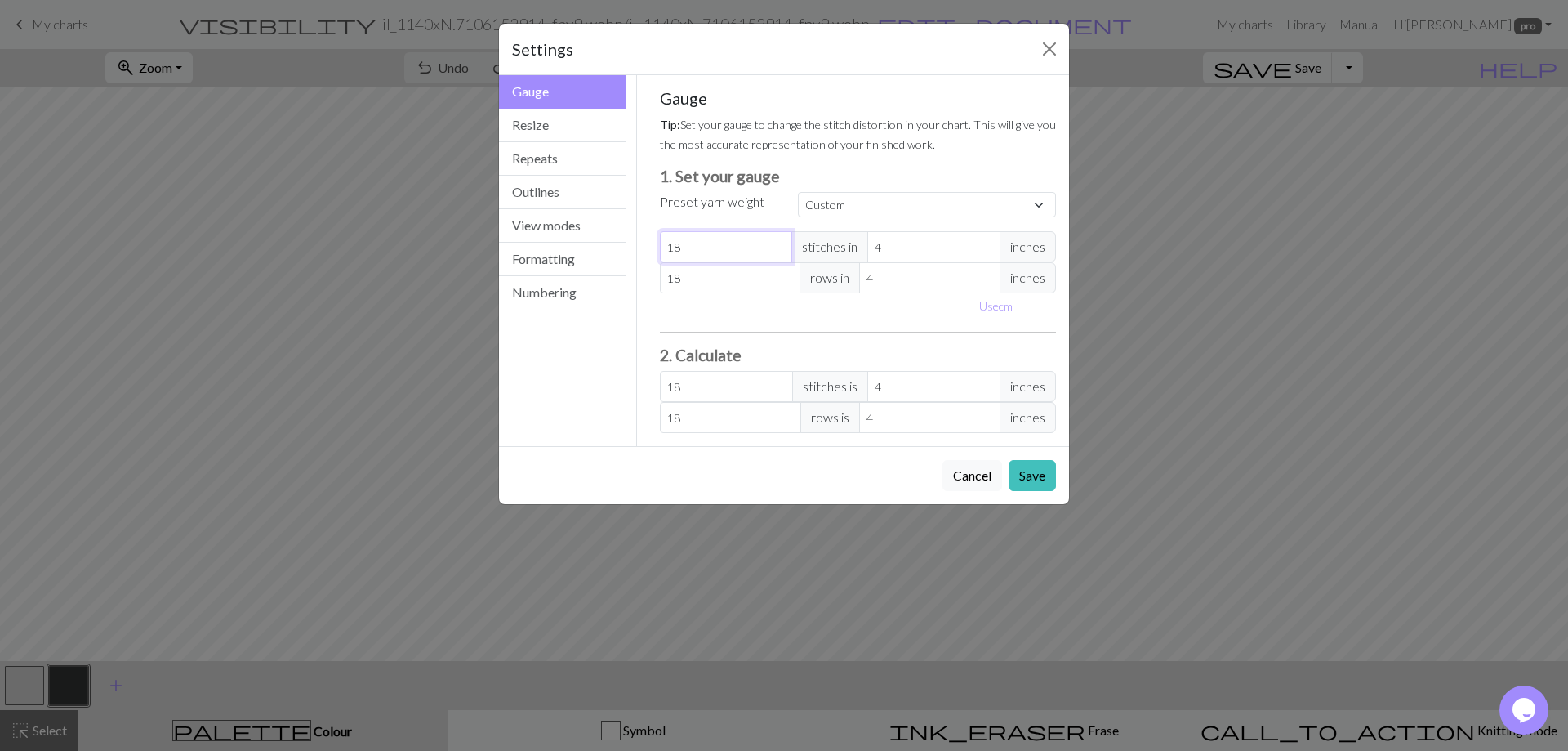
type input "18"
click at [780, 244] on input "18" at bounding box center [726, 247] width 133 height 31
click at [1035, 474] on button "Save" at bounding box center [1032, 475] width 47 height 31
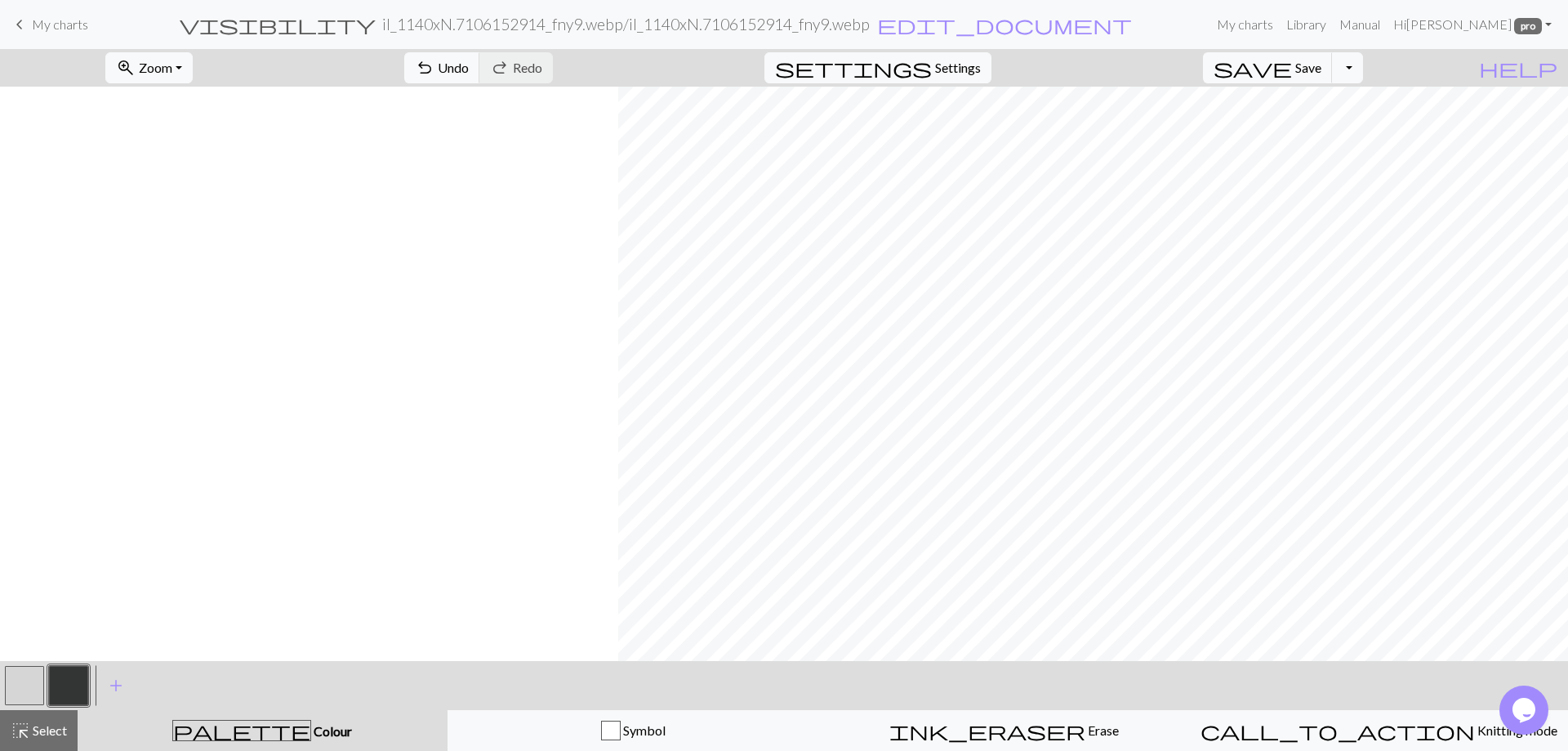
scroll to position [0, 618]
click at [193, 70] on button "zoom_in Zoom Zoom" at bounding box center [149, 68] width 88 height 31
click at [159, 193] on button "50%" at bounding box center [171, 196] width 129 height 26
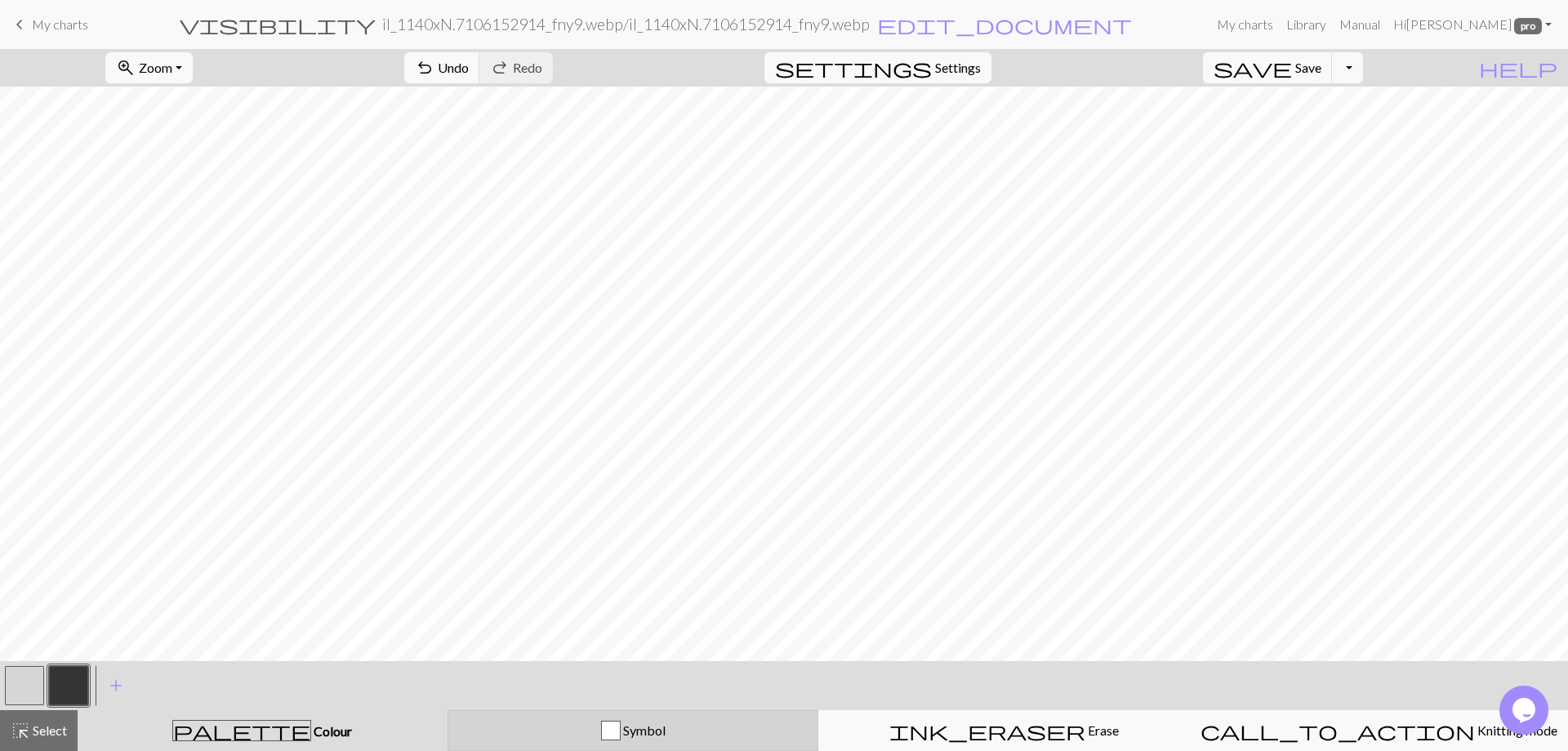
click at [771, 735] on div "Symbol" at bounding box center [633, 731] width 350 height 20
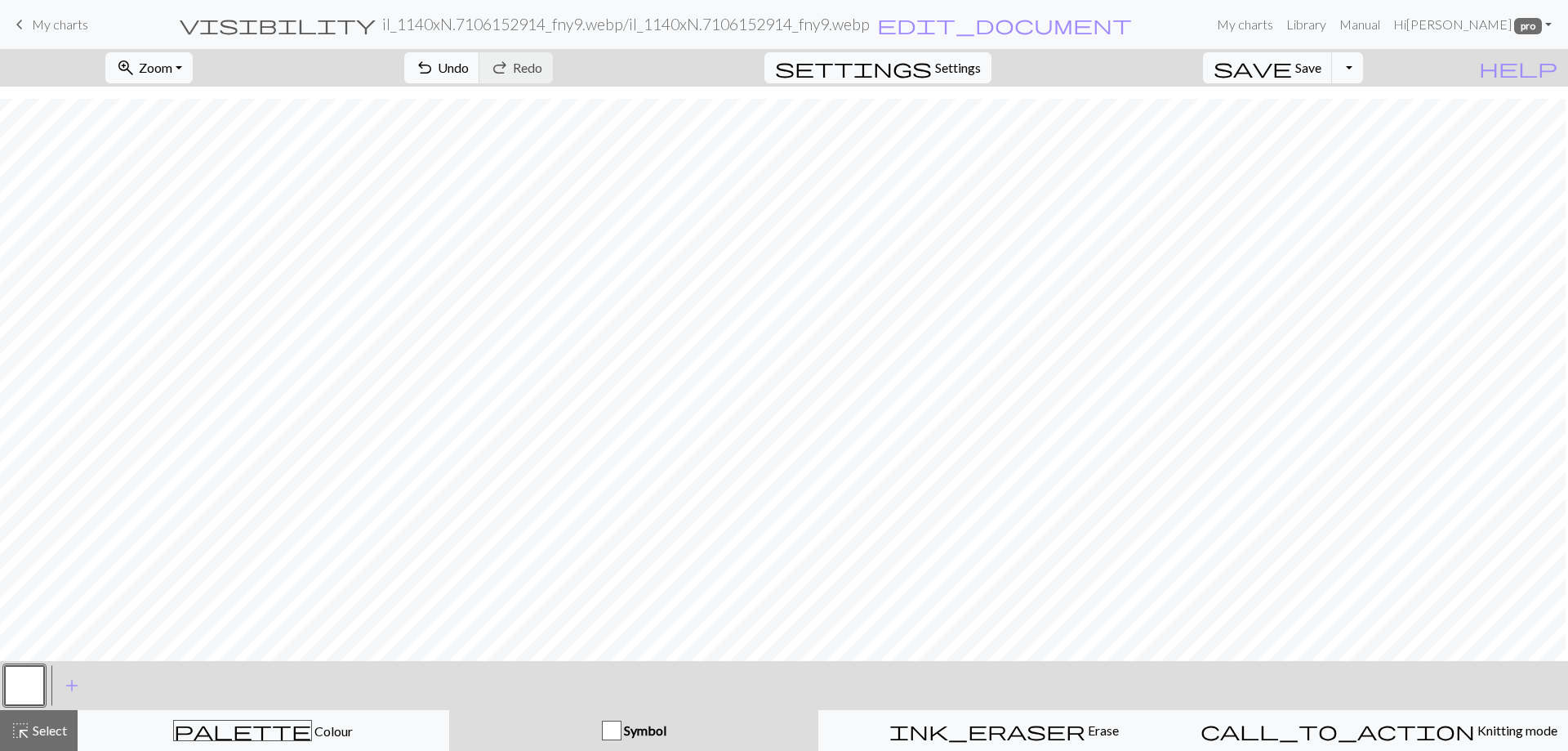
scroll to position [1945, 828]
click at [524, 725] on div "Symbol" at bounding box center [634, 731] width 350 height 20
click at [719, 734] on div "Symbol" at bounding box center [634, 731] width 350 height 20
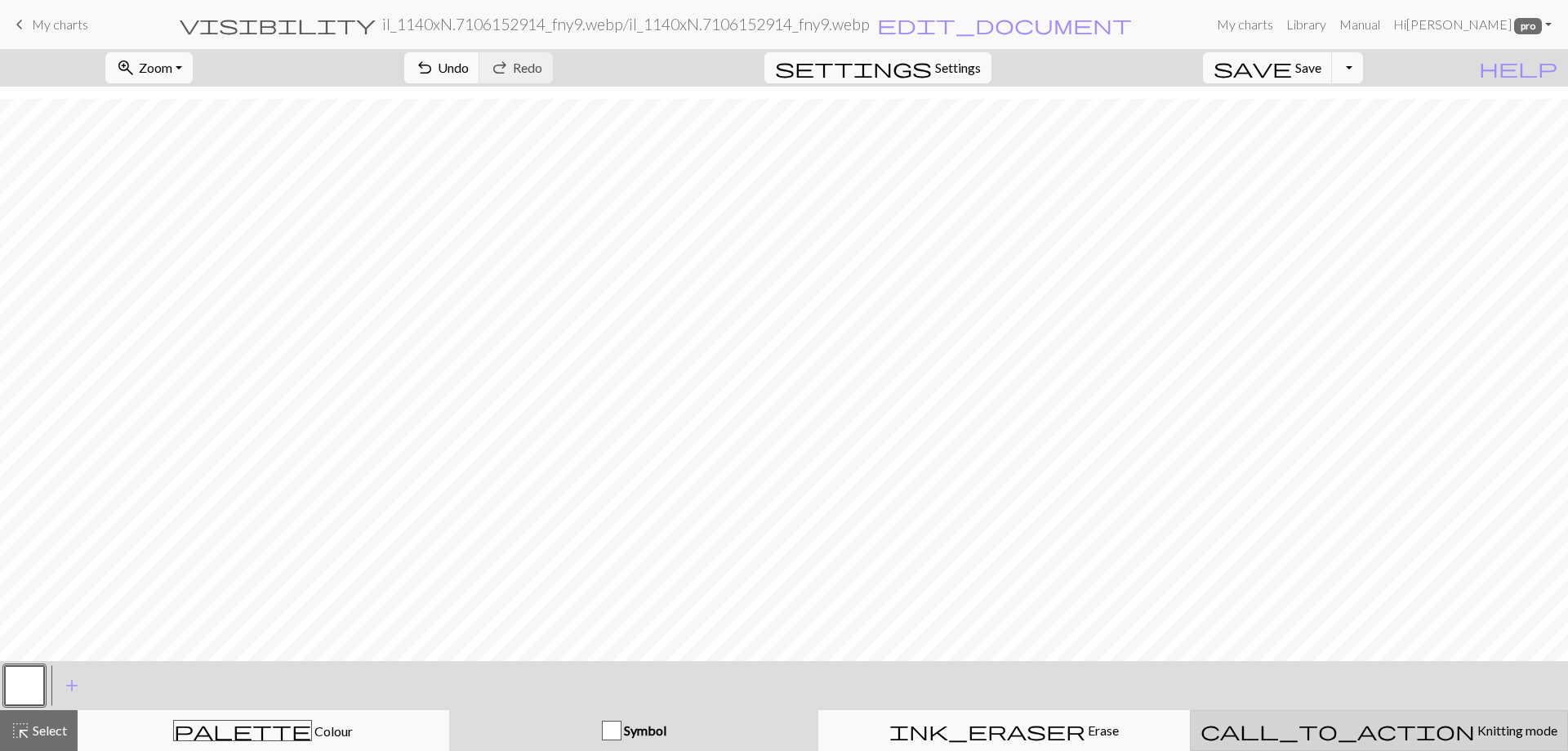
click at [1308, 724] on div "call_to_action Knitting mode Knitting mode" at bounding box center [1379, 731] width 357 height 20
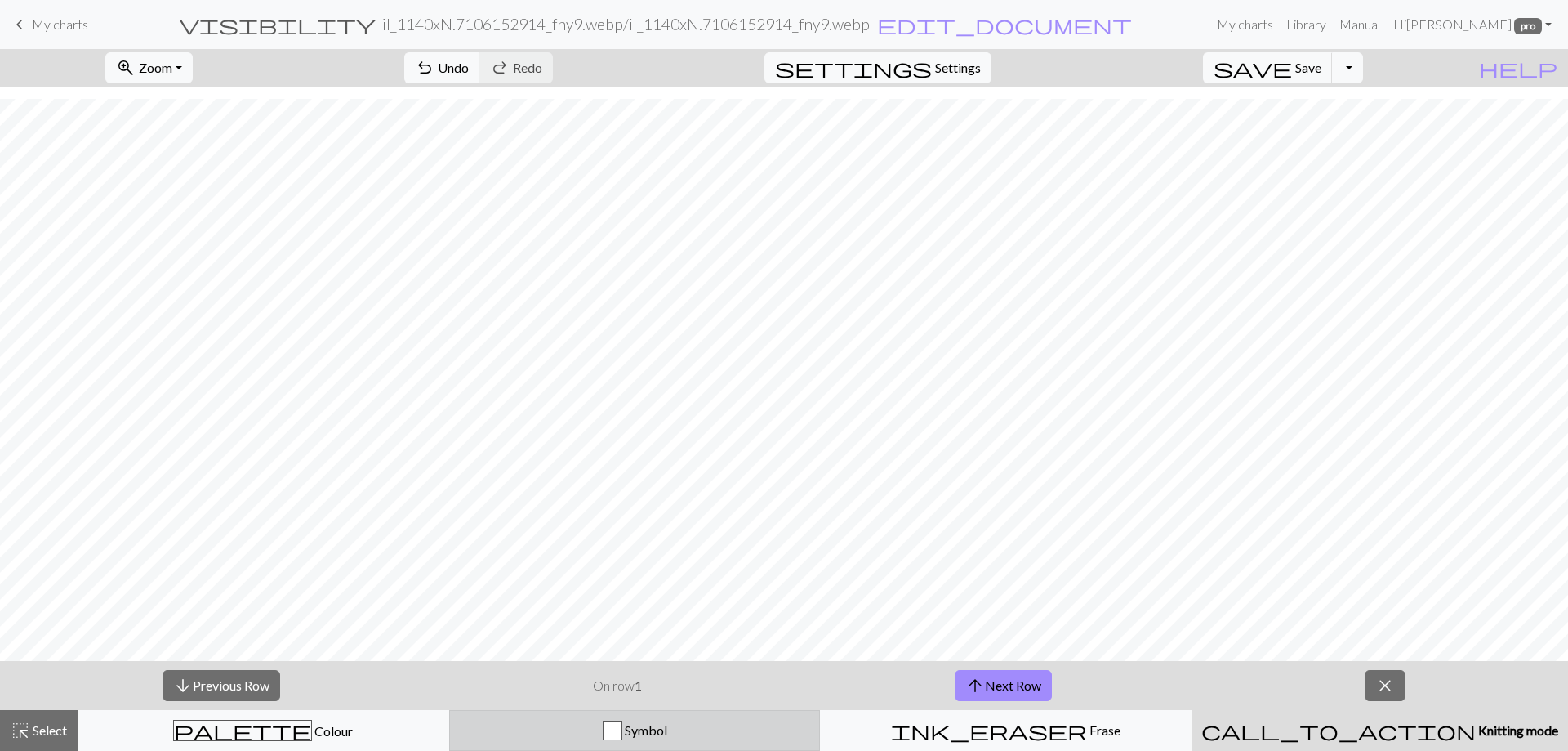
click at [700, 731] on div "Symbol" at bounding box center [635, 731] width 350 height 20
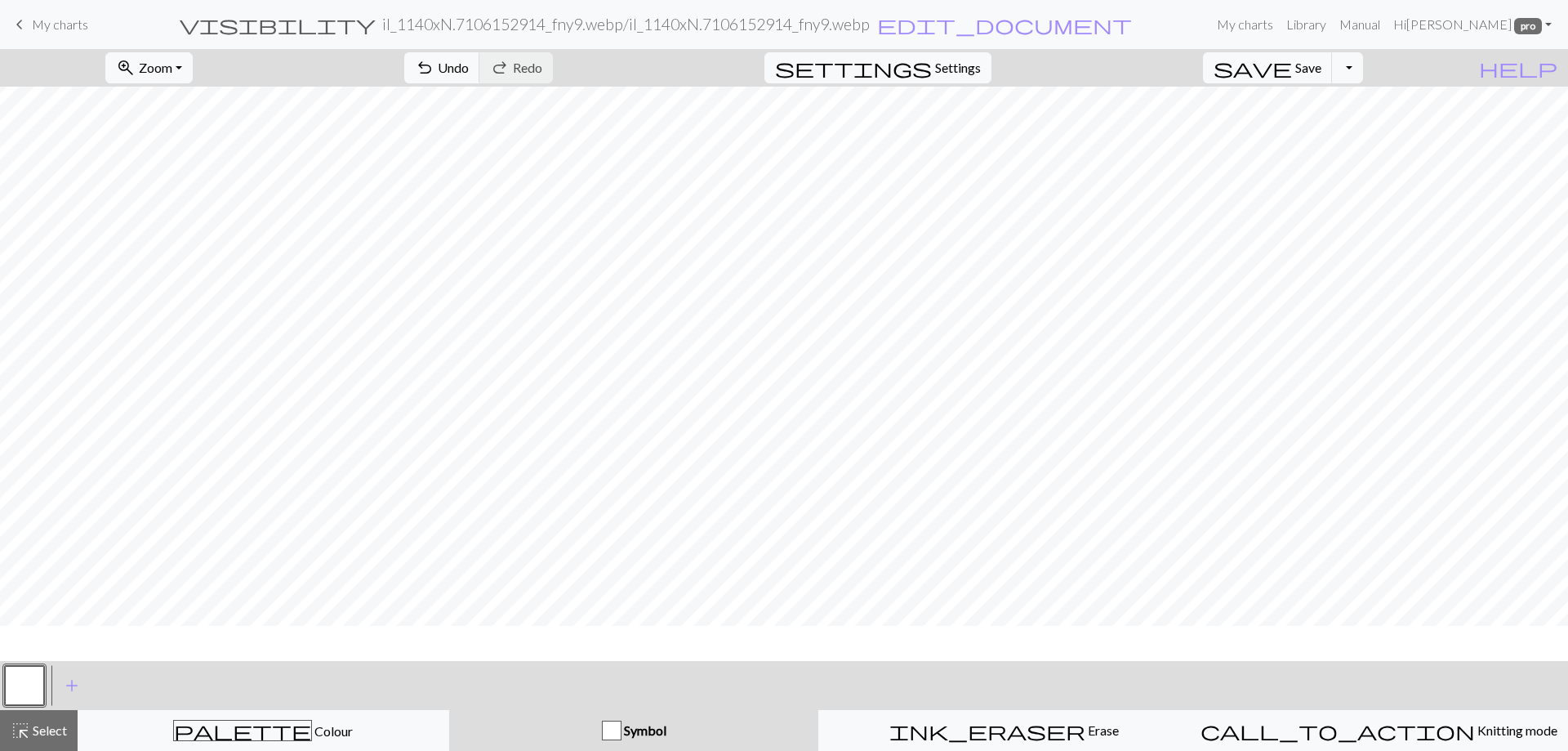
scroll to position [1584, 776]
